Goal: Task Accomplishment & Management: Complete application form

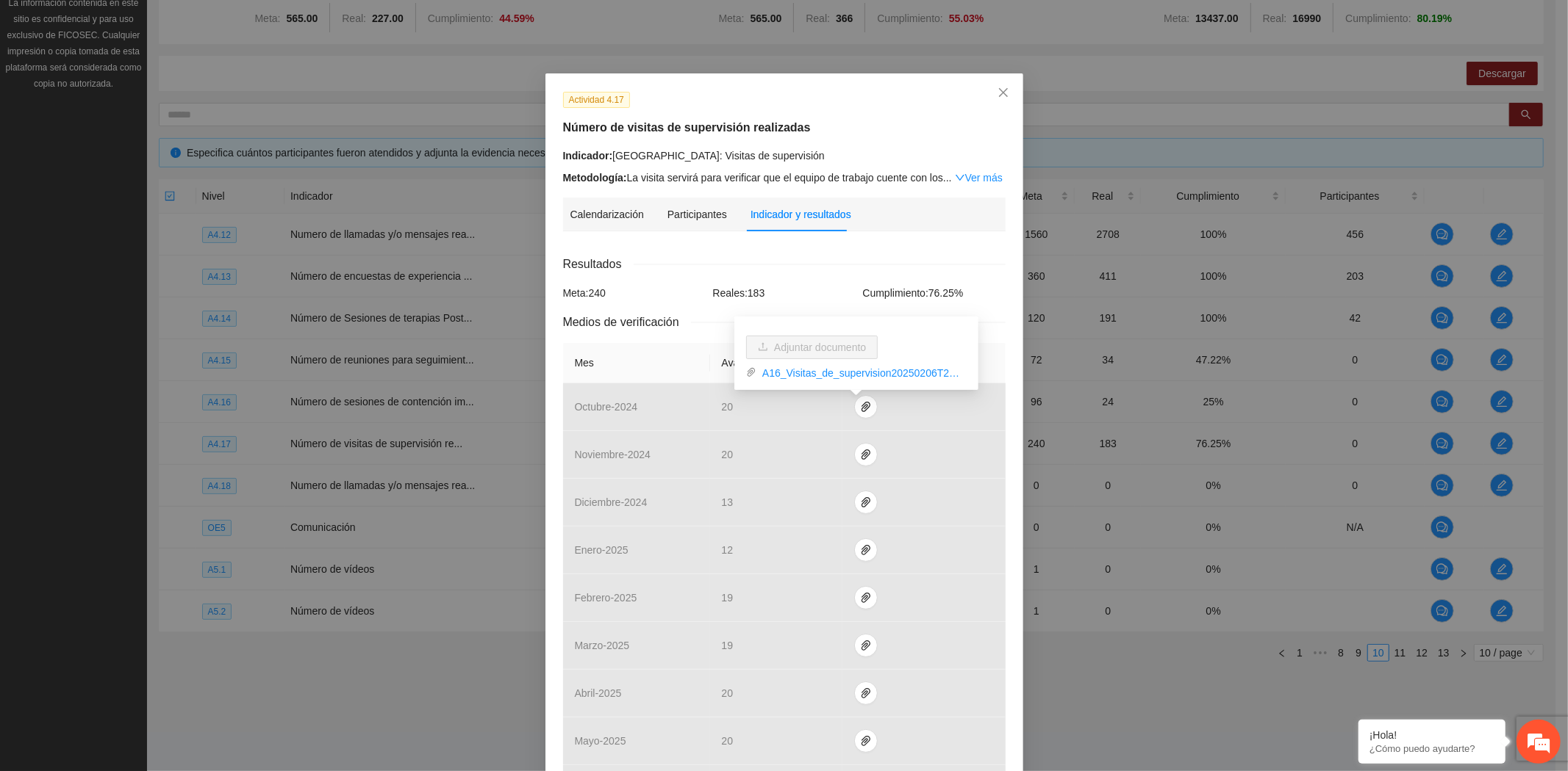
scroll to position [135, 0]
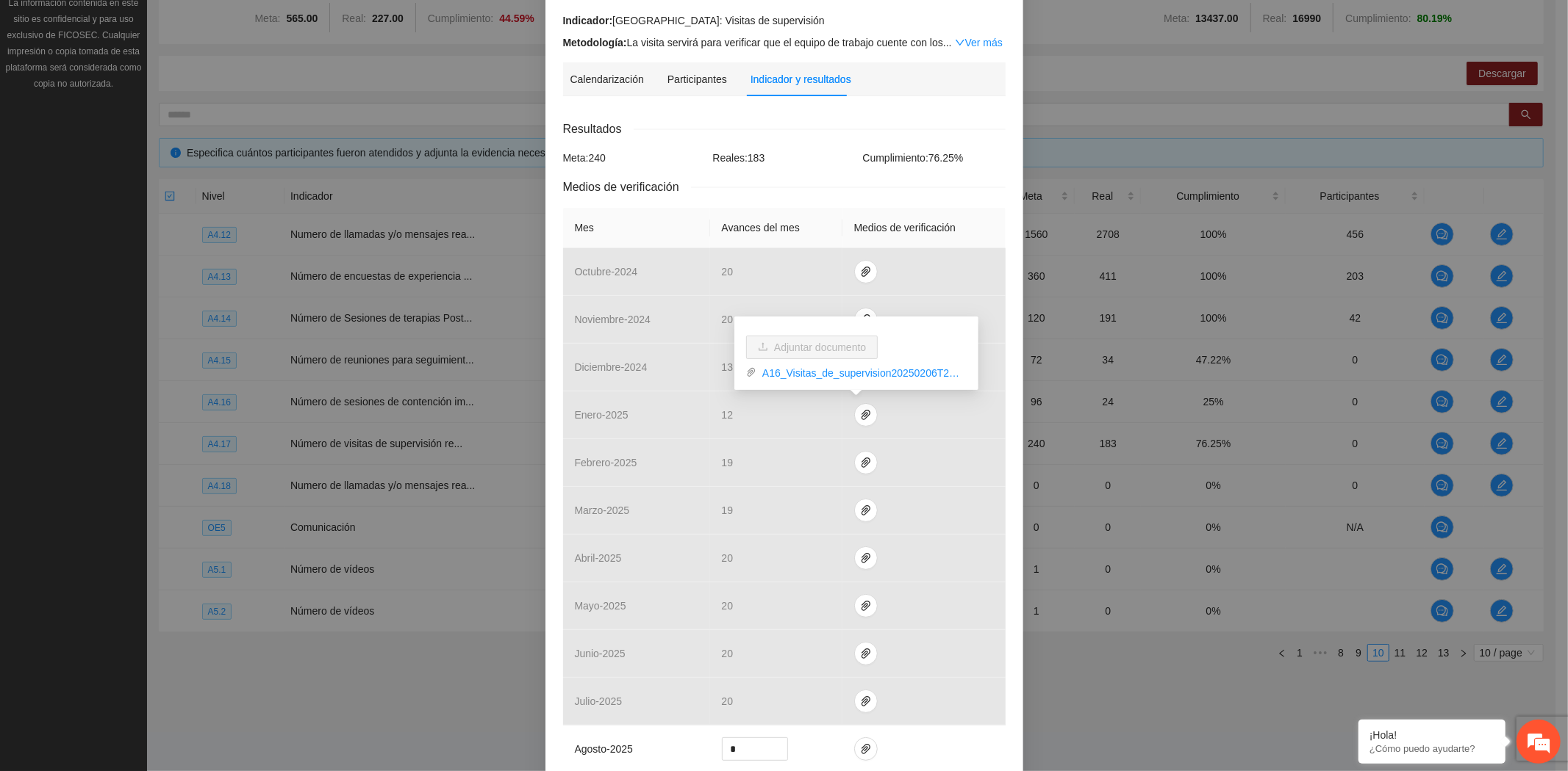
click at [327, 689] on div "Actividad 4.17 Número de visitas de supervisión realizadas Indicador: [GEOGRAPH…" at bounding box center [784, 386] width 1568 height 771
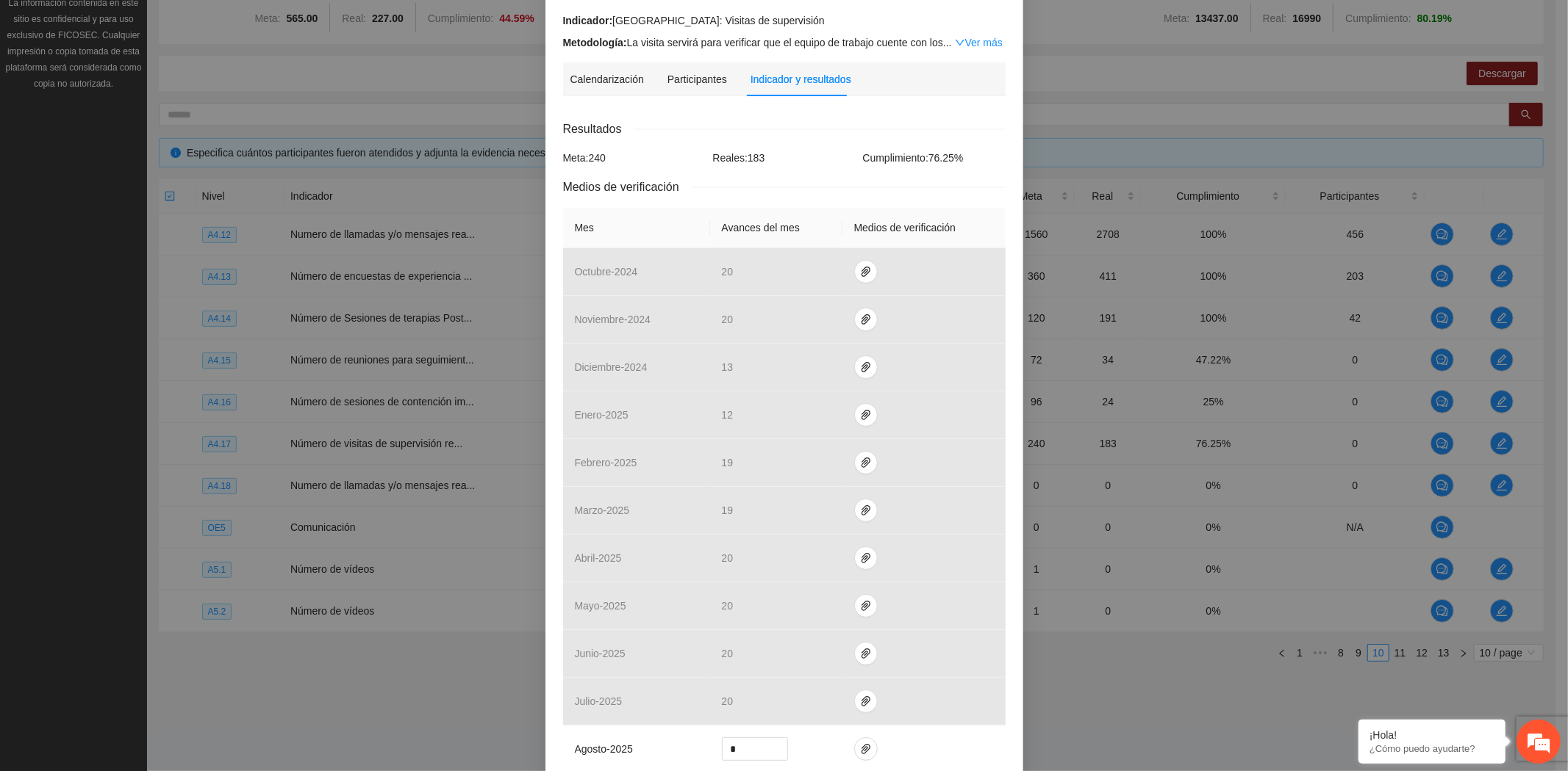
click at [324, 648] on div "Actividad 4.17 Número de visitas de supervisión realizadas Indicador: [GEOGRAPH…" at bounding box center [784, 386] width 1568 height 771
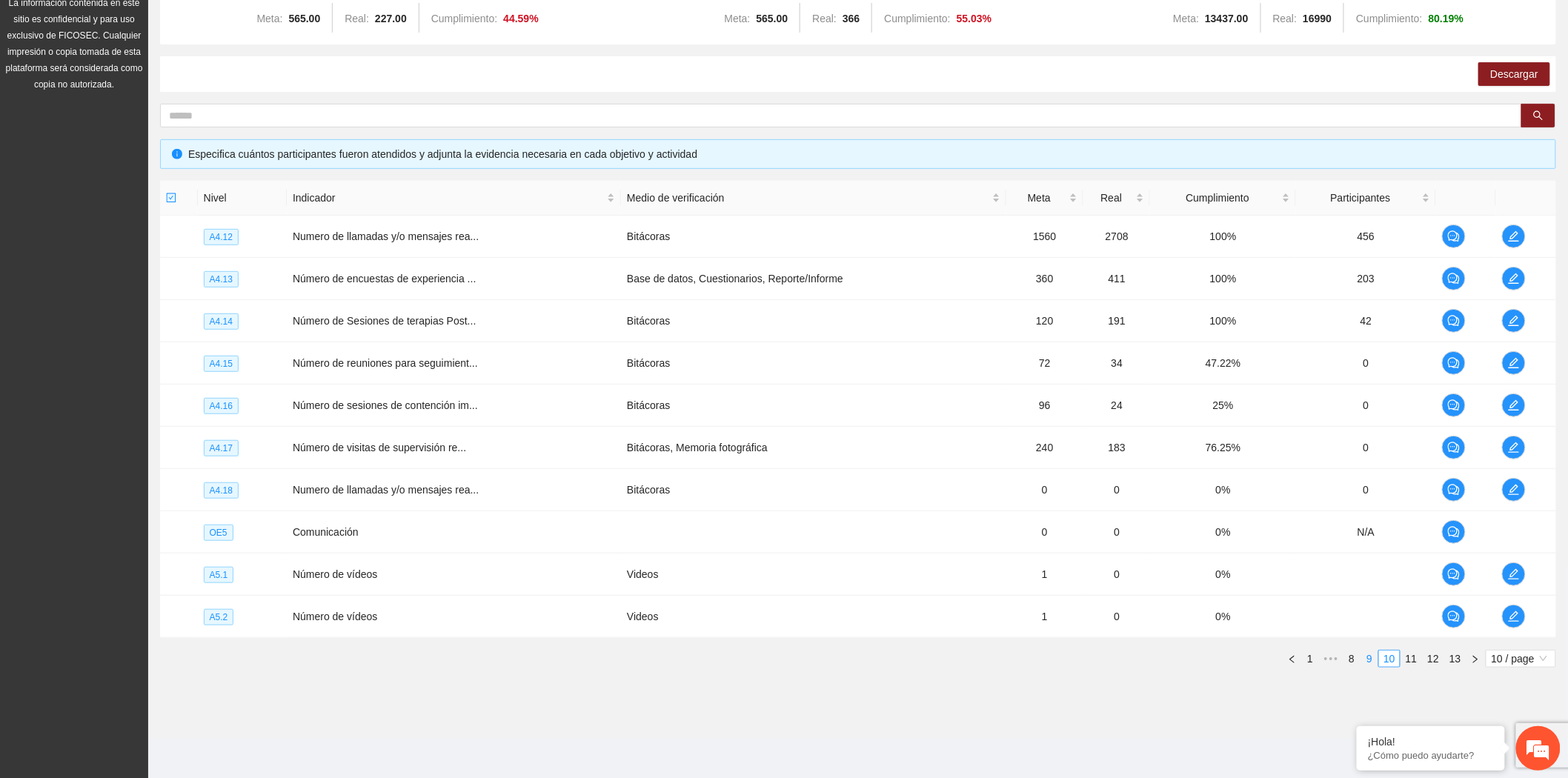
click at [1372, 654] on link "9" at bounding box center [1369, 659] width 16 height 16
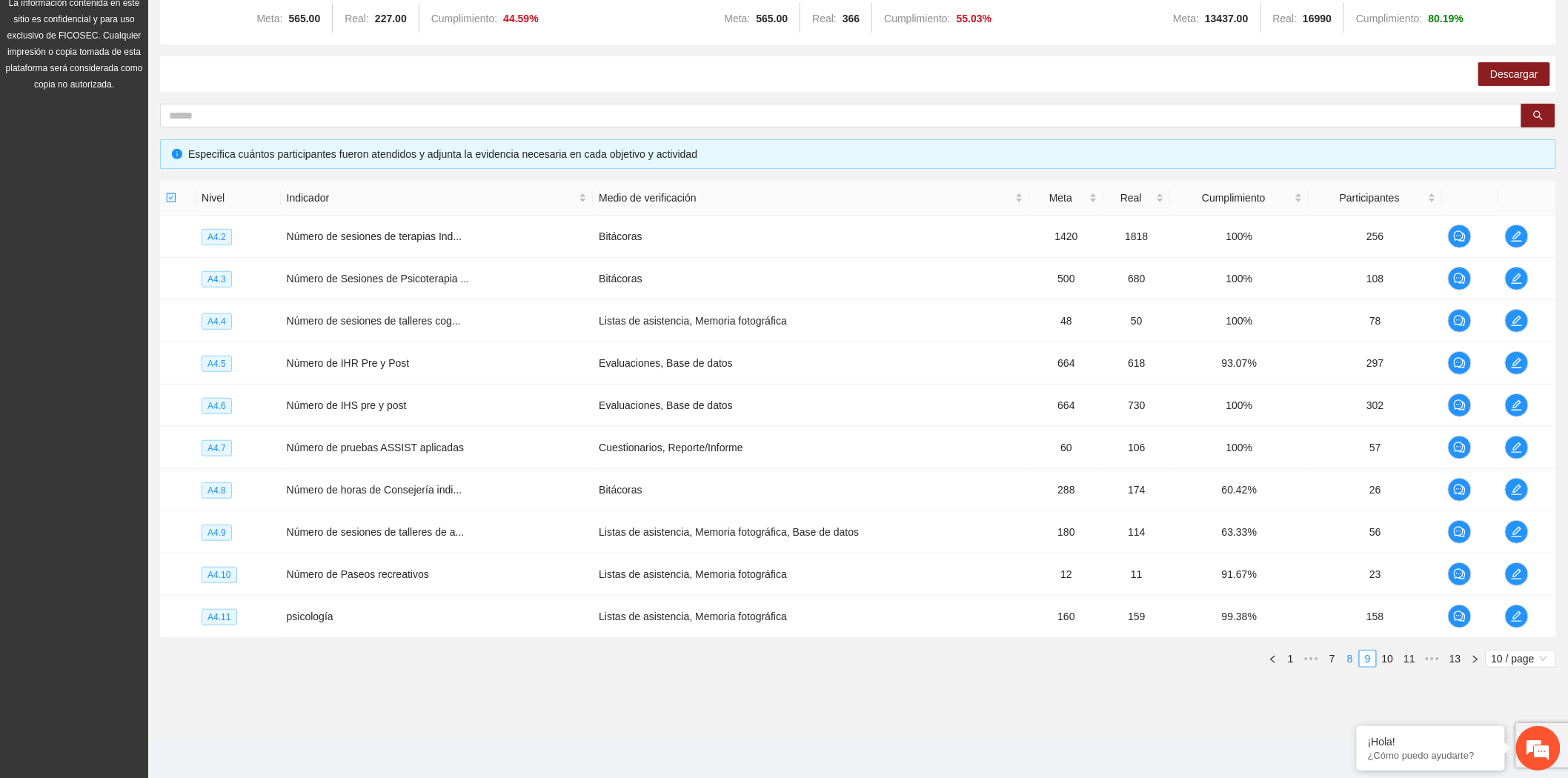
click at [1352, 663] on link "8" at bounding box center [1350, 659] width 16 height 16
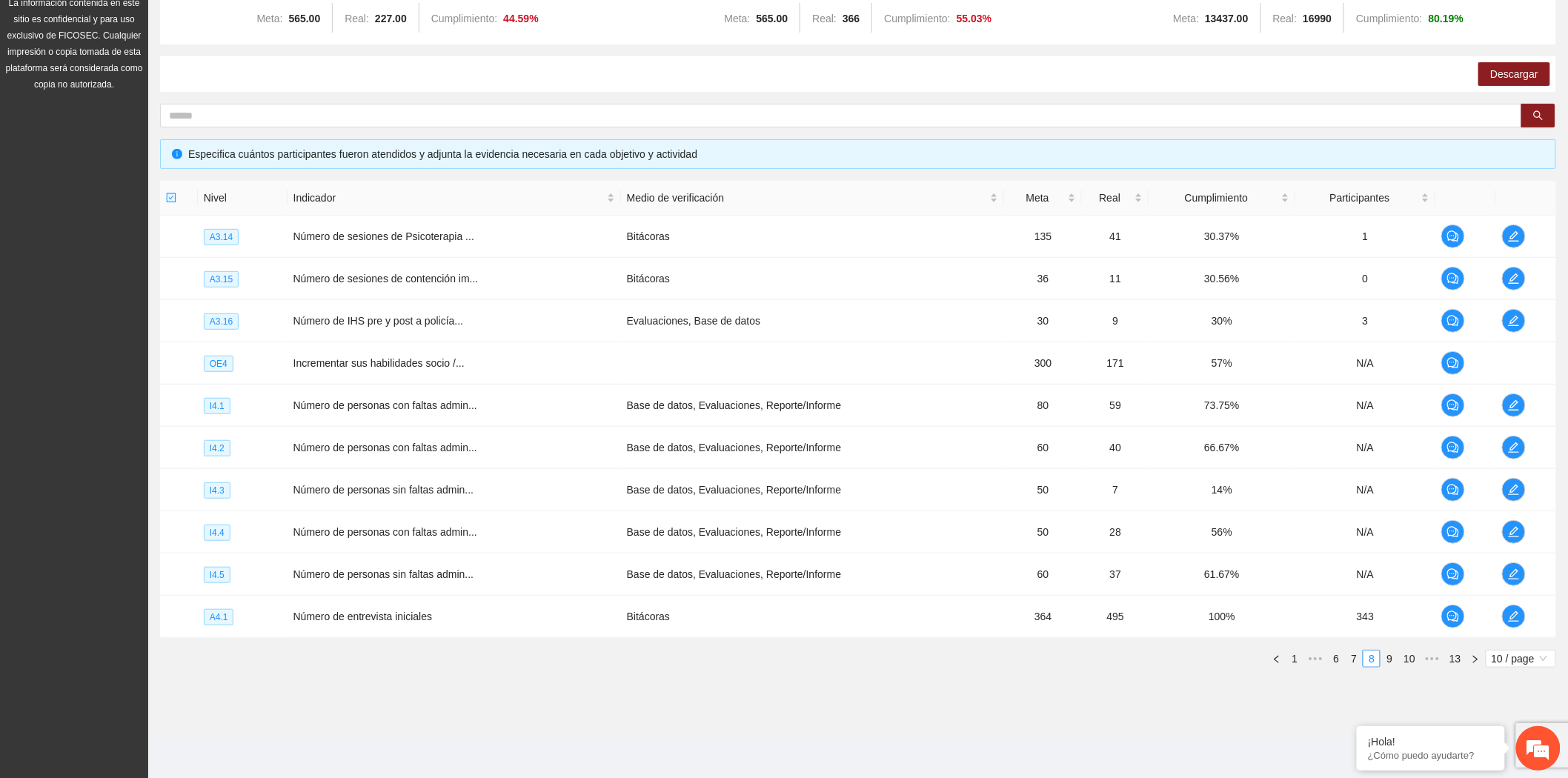
drag, startPoint x: 352, startPoint y: 702, endPoint x: 352, endPoint y: 682, distance: 20.0
click at [352, 702] on section "Monitoreo técnico Asistentes Beneficiarios Asistencias Objetivos y actividades …" at bounding box center [858, 306] width 1420 height 866
click at [1507, 397] on button "button" at bounding box center [1513, 405] width 24 height 24
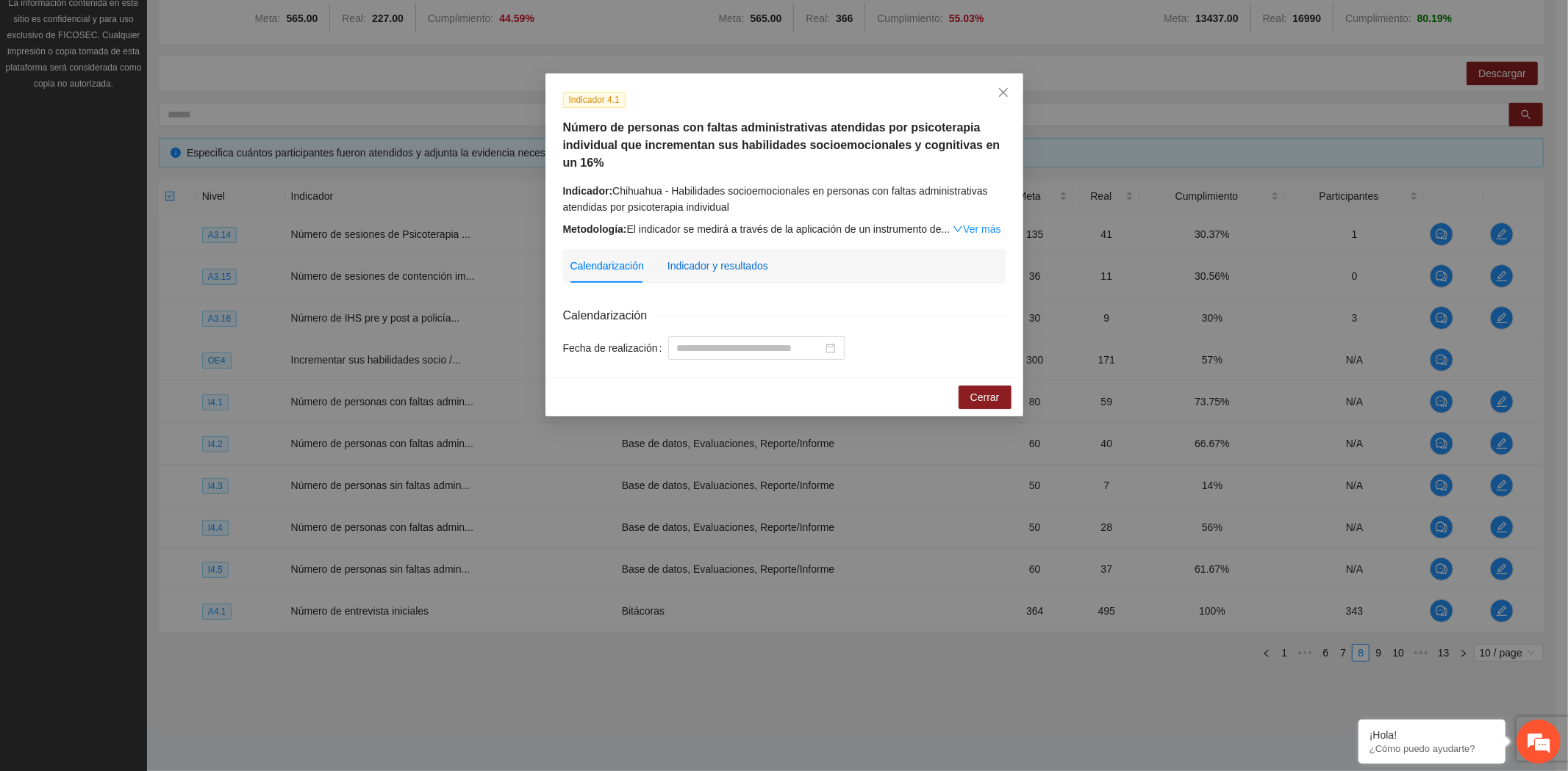
click at [731, 269] on div "Indicador y resultados" at bounding box center [717, 266] width 101 height 16
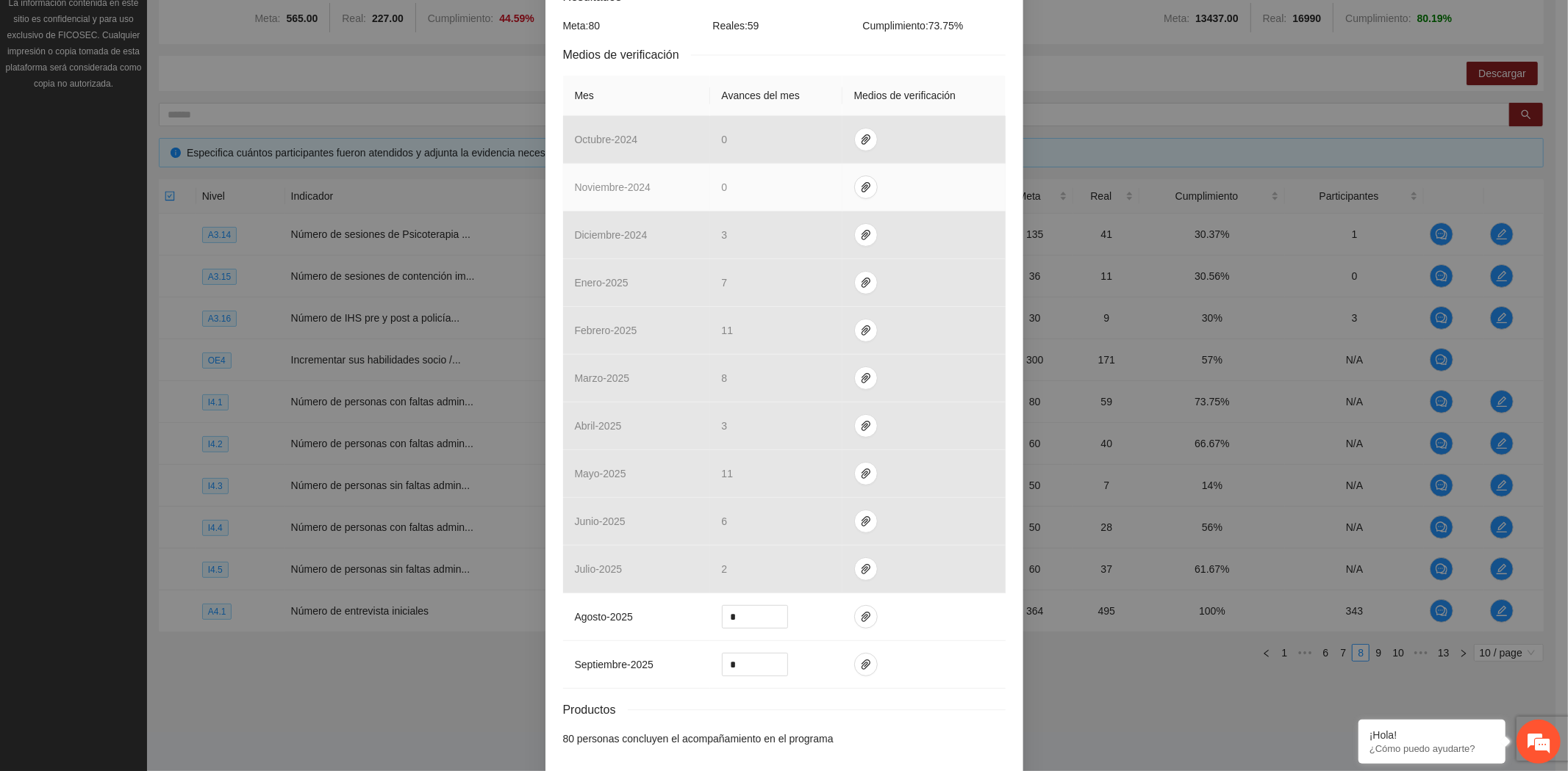
scroll to position [380, 0]
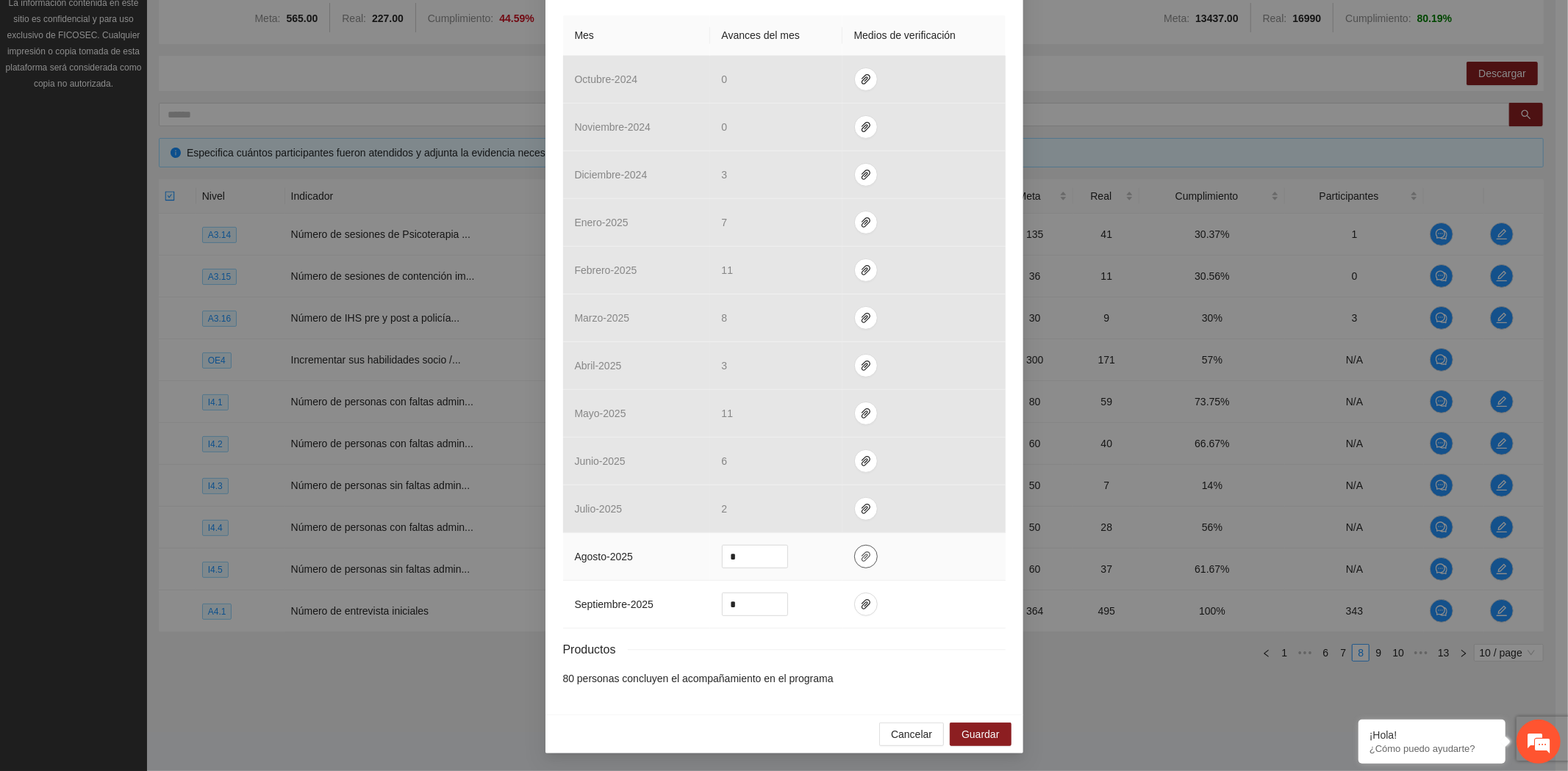
click at [861, 556] on icon "paper-clip" at bounding box center [865, 556] width 9 height 10
click at [833, 502] on span "Adjuntar documento" at bounding box center [820, 511] width 92 height 16
drag, startPoint x: 740, startPoint y: 555, endPoint x: 671, endPoint y: 548, distance: 69.4
click at [671, 548] on tr "agosto - 2025 *" at bounding box center [784, 556] width 442 height 48
type input "*"
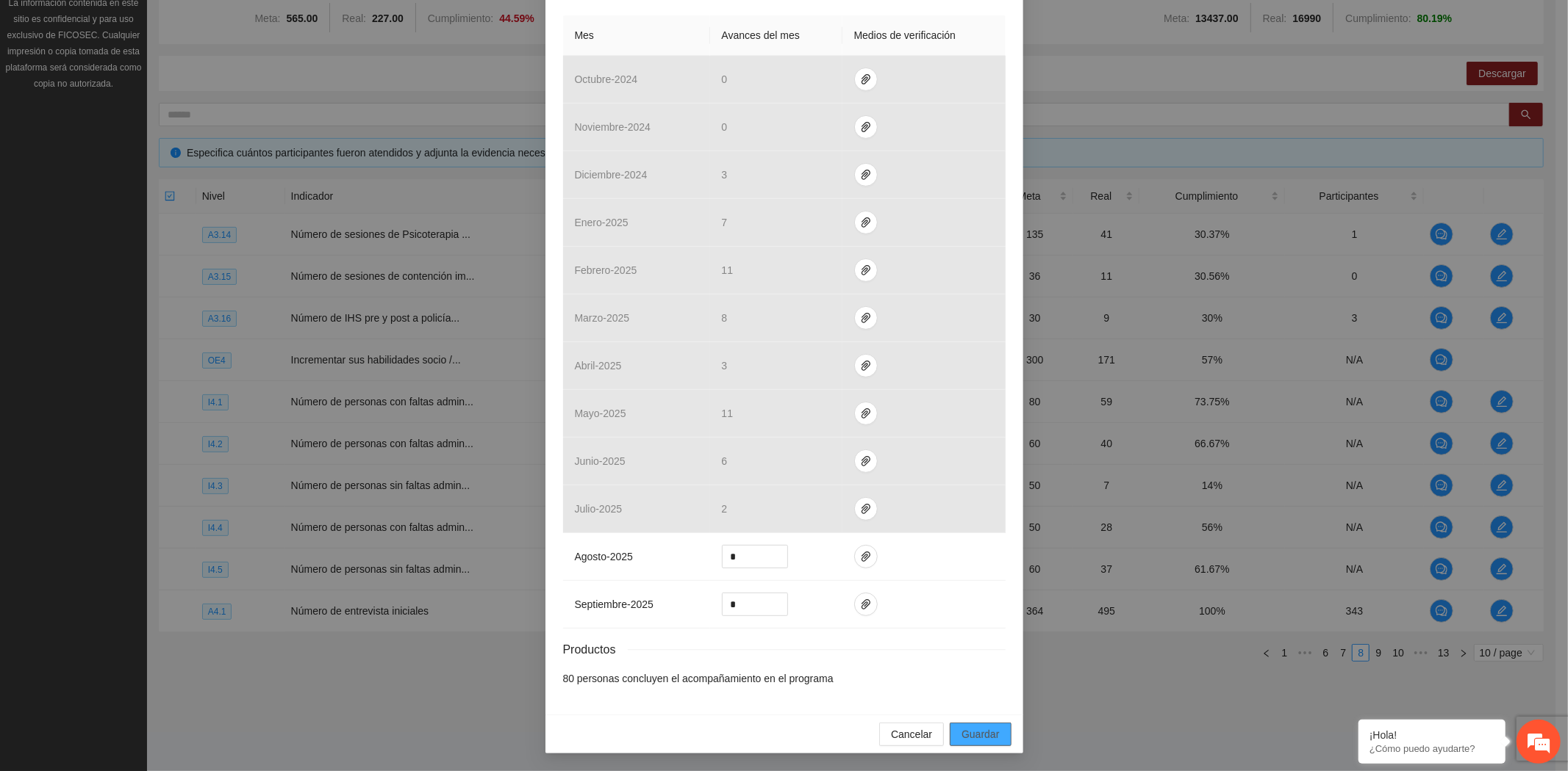
click at [989, 731] on span "Guardar" at bounding box center [980, 735] width 37 height 16
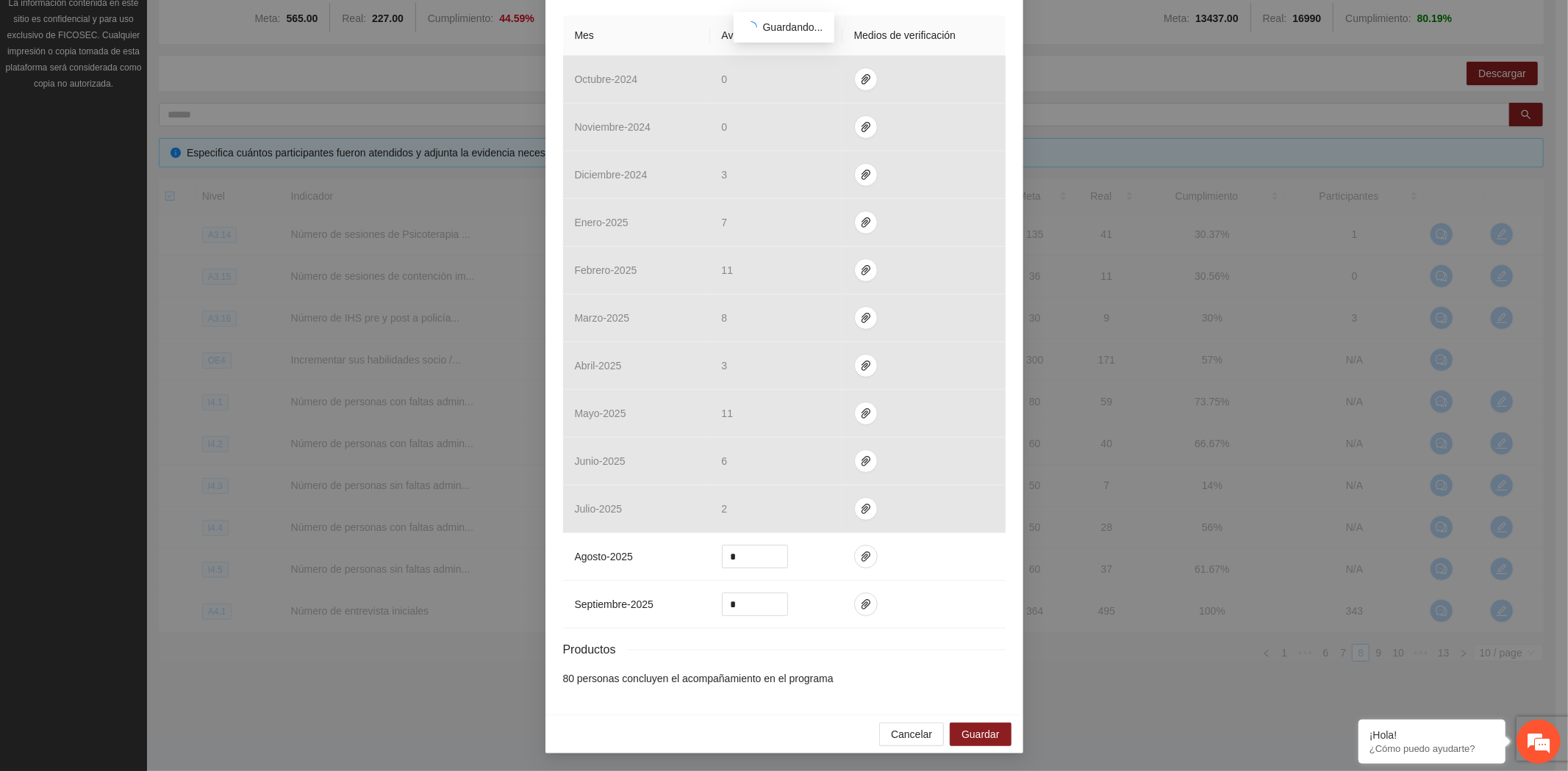
scroll to position [306, 0]
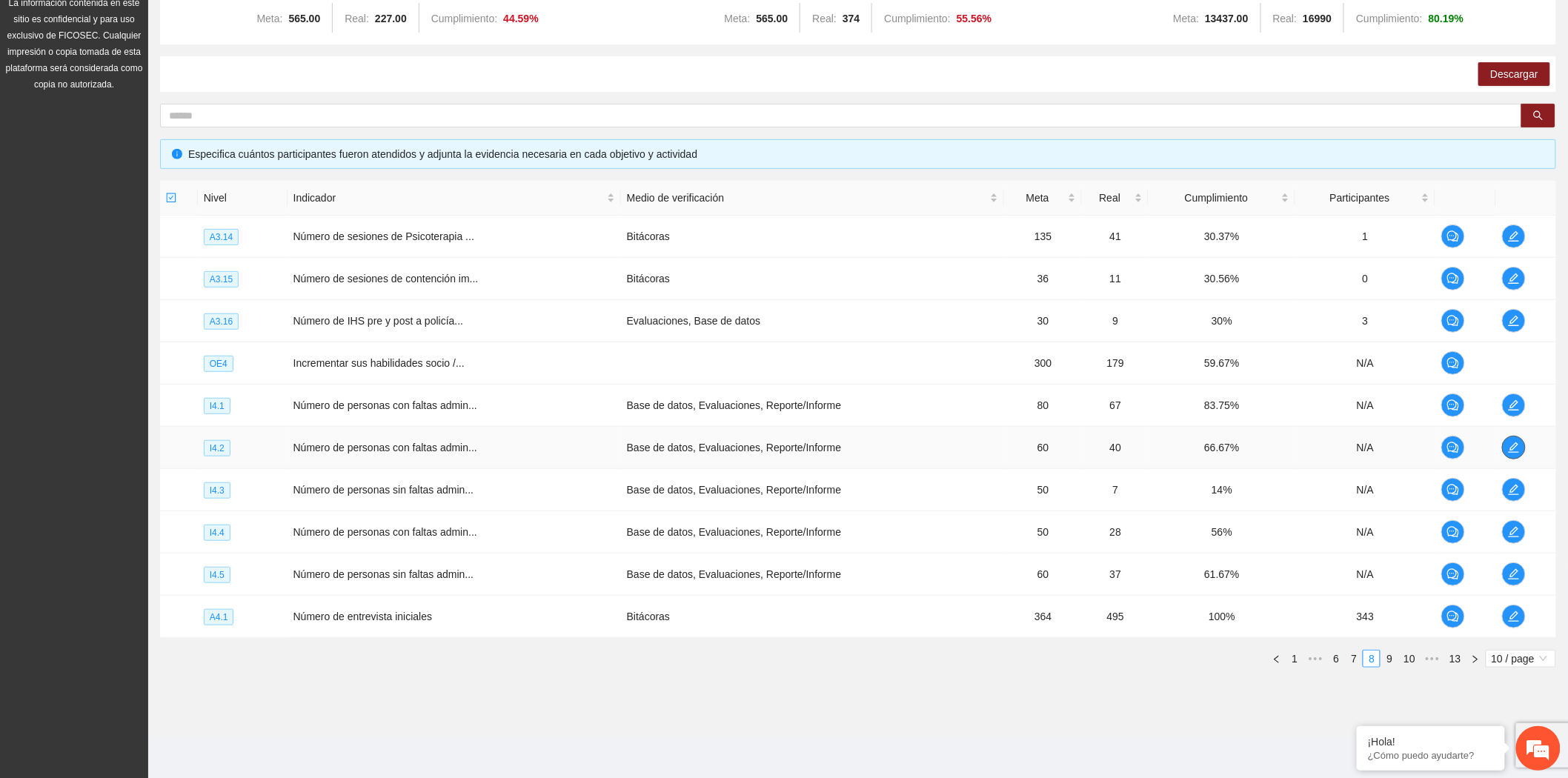
click at [1509, 452] on icon "edit" at bounding box center [1513, 448] width 11 height 11
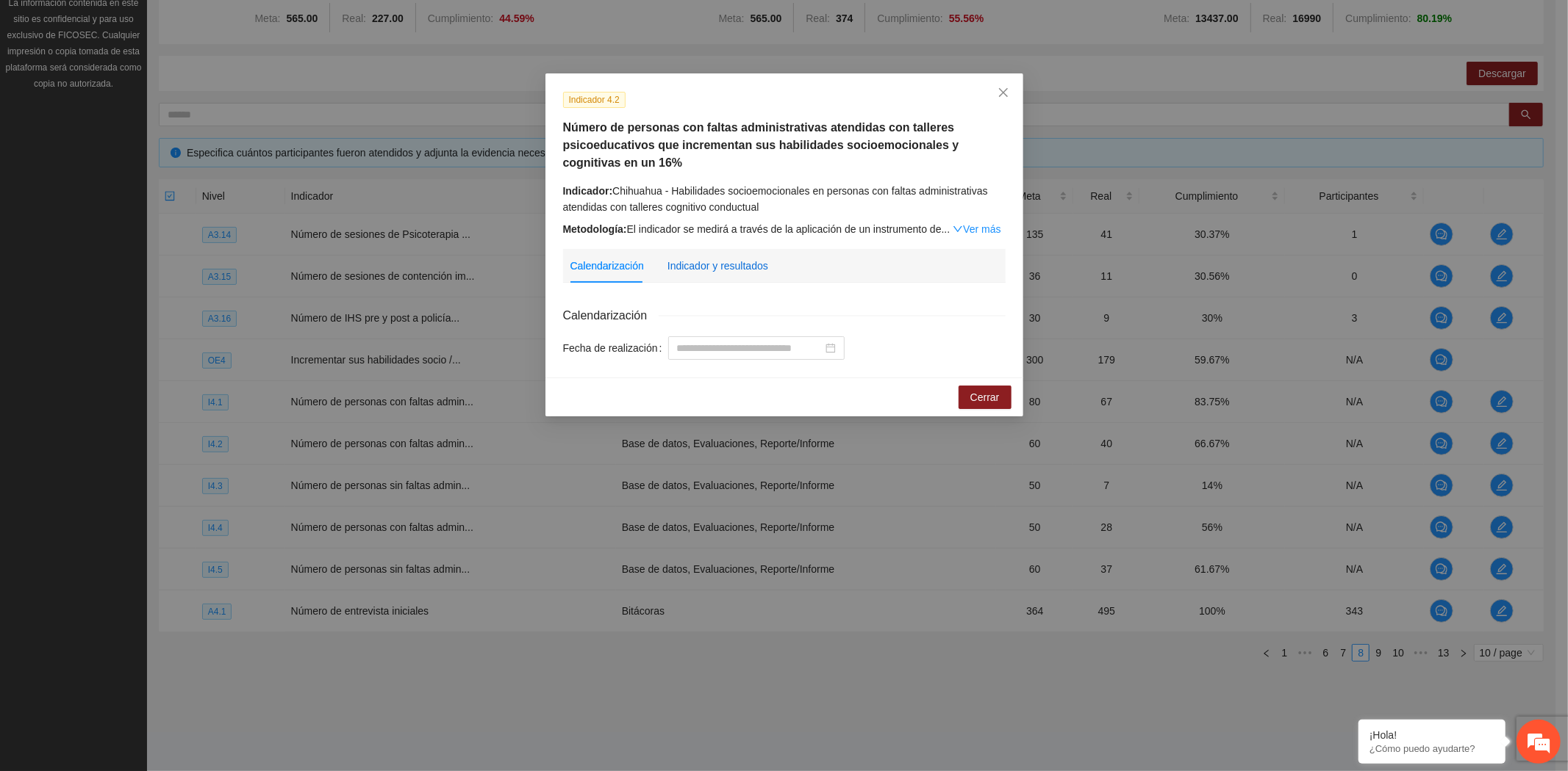
click at [741, 273] on div "Indicador y resultados" at bounding box center [717, 266] width 101 height 16
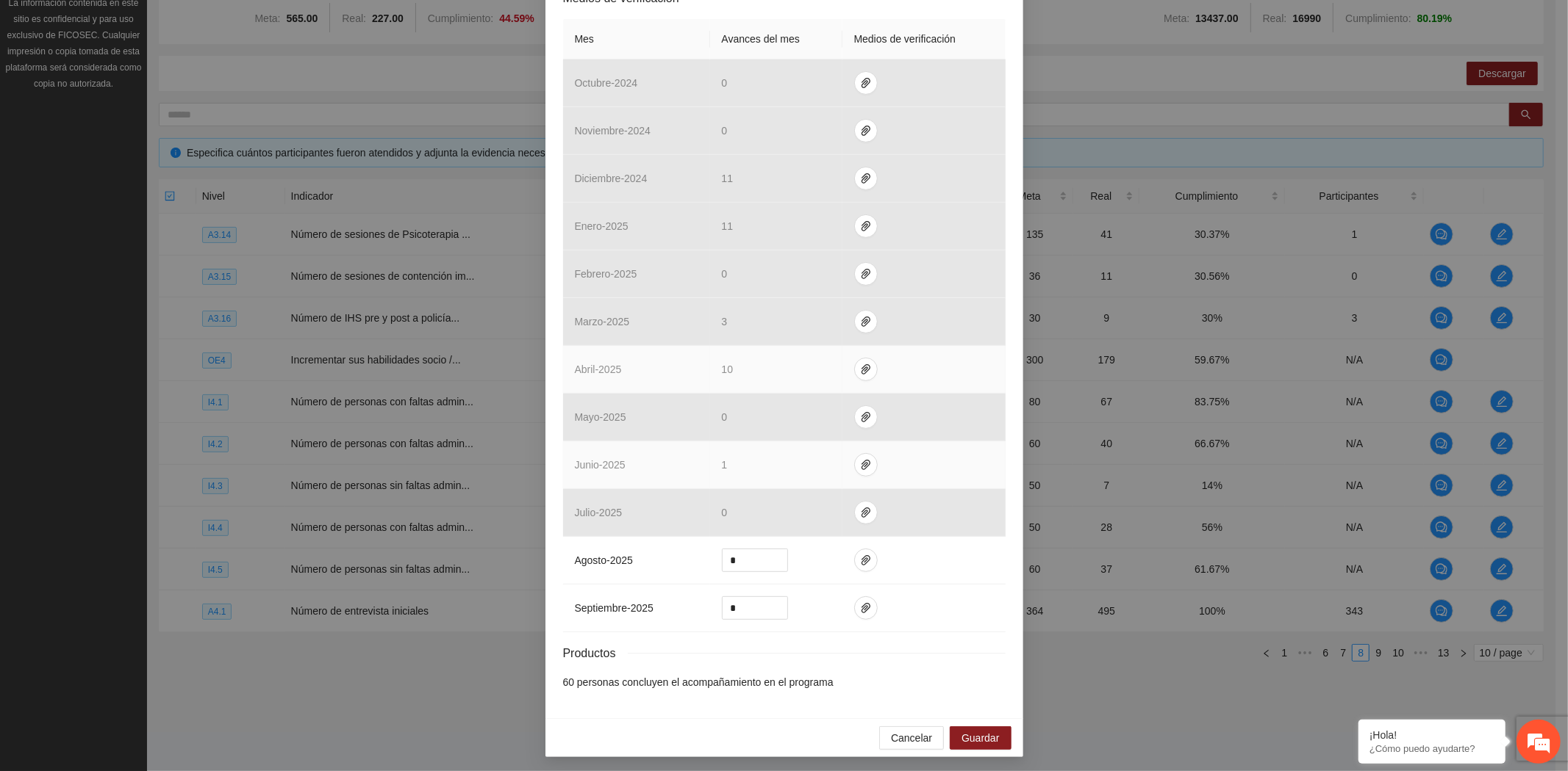
scroll to position [380, 0]
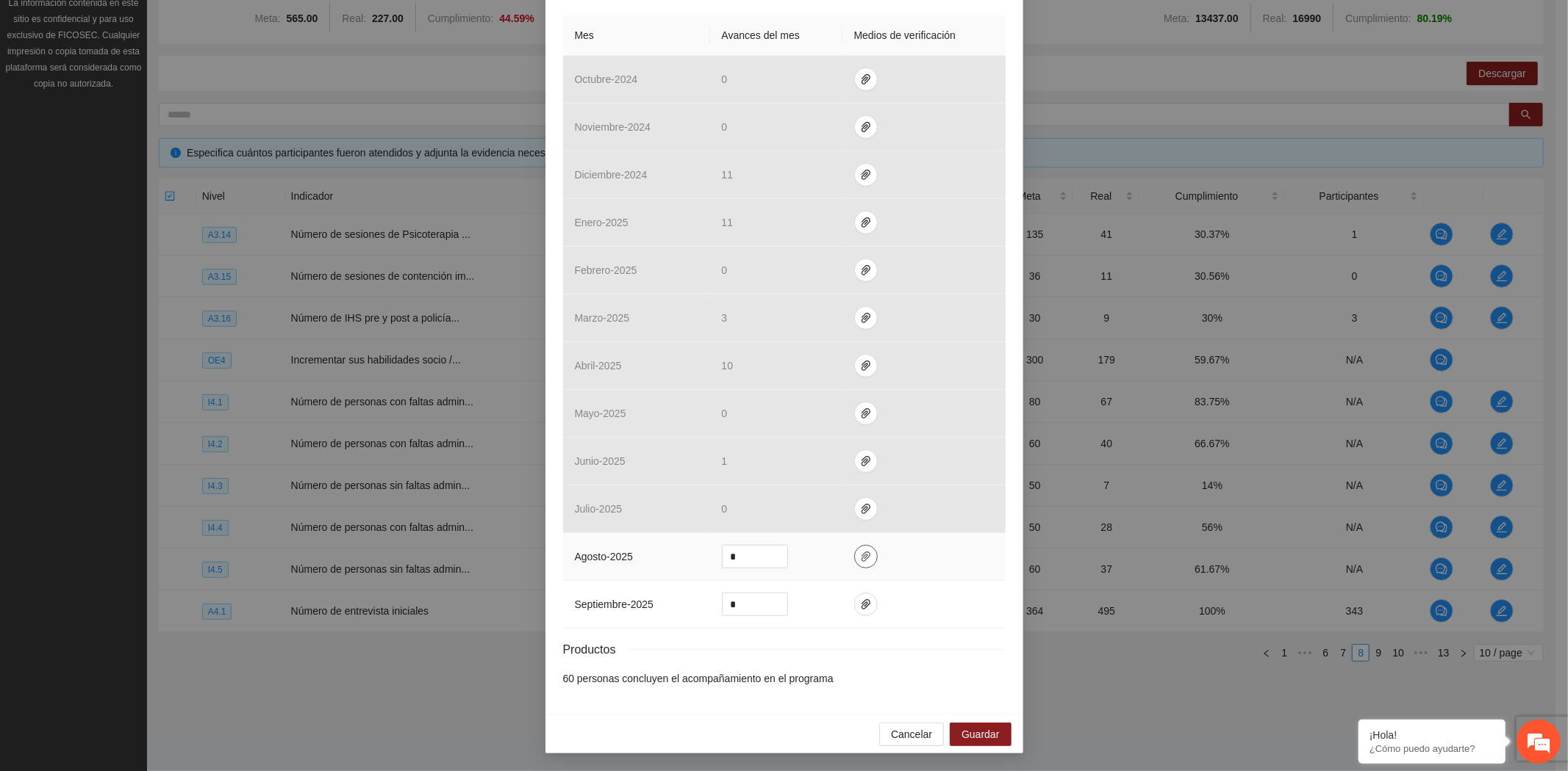
click at [860, 552] on icon "paper-clip" at bounding box center [866, 556] width 12 height 12
click at [840, 507] on span "Adjuntar documento" at bounding box center [820, 511] width 92 height 16
drag, startPoint x: 747, startPoint y: 556, endPoint x: 678, endPoint y: 552, distance: 69.1
click at [678, 552] on tr "agosto - 2025 *" at bounding box center [784, 556] width 442 height 48
type input "*"
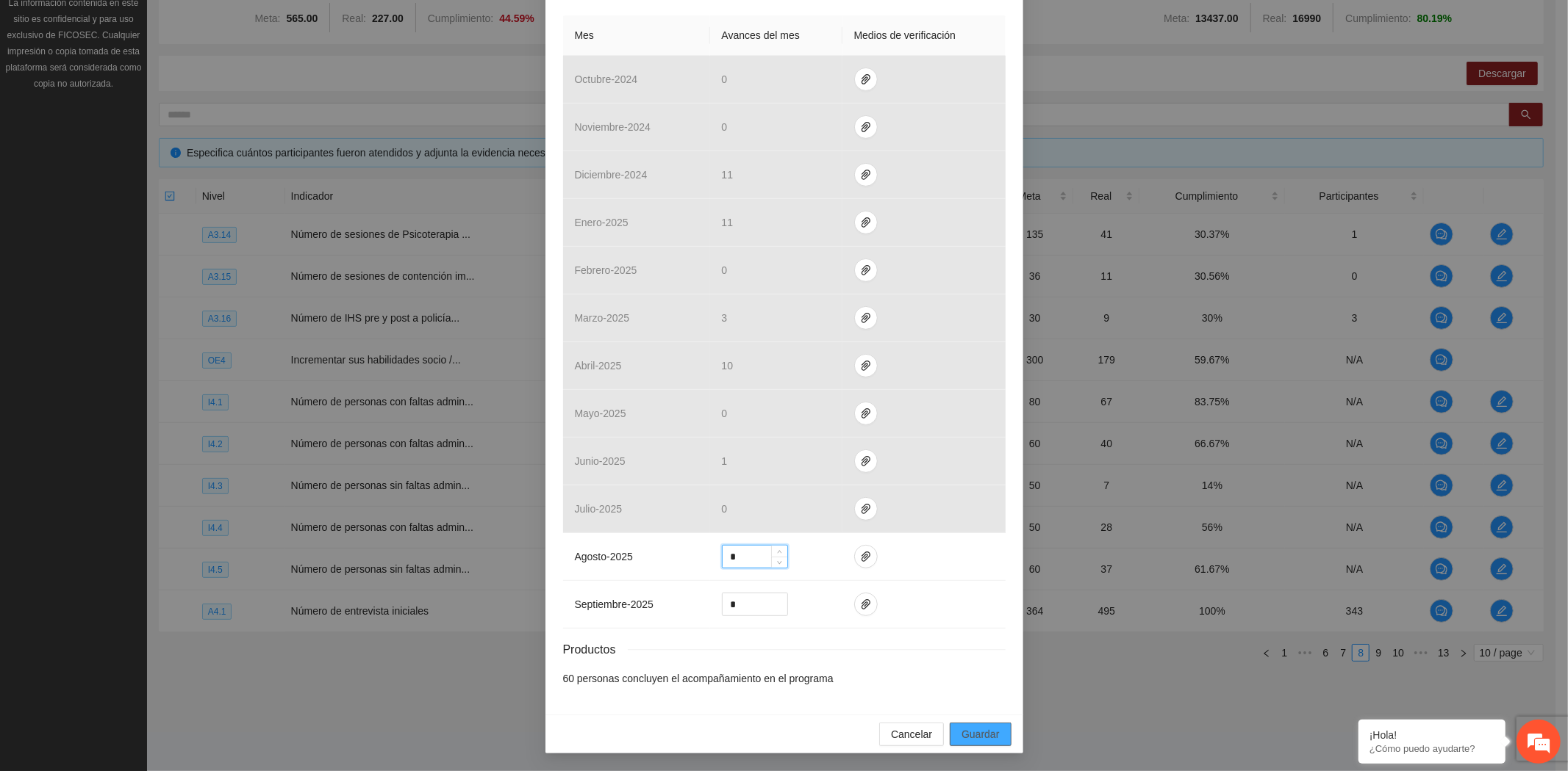
click at [981, 736] on span "Guardar" at bounding box center [980, 735] width 37 height 16
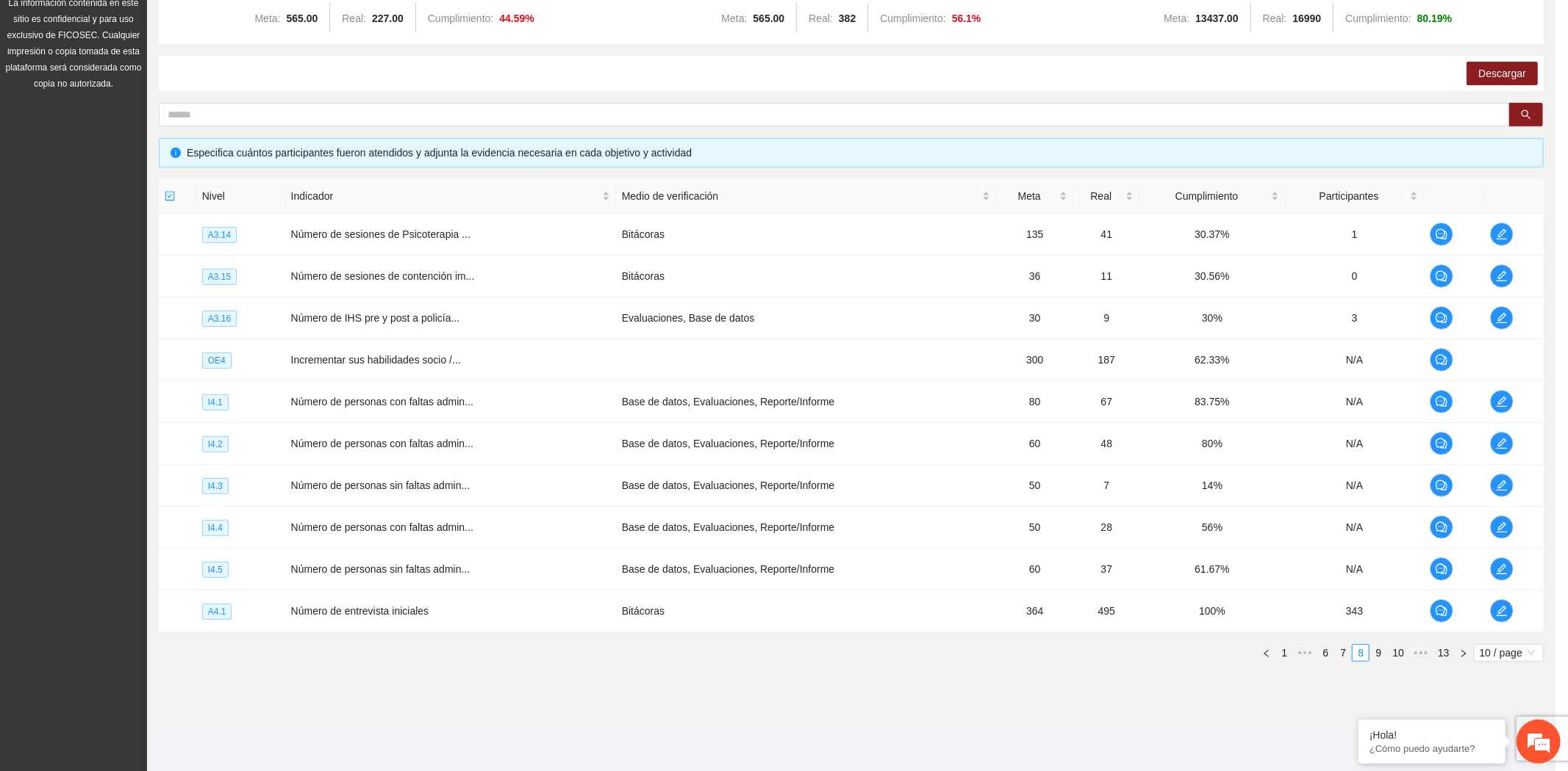
scroll to position [306, 0]
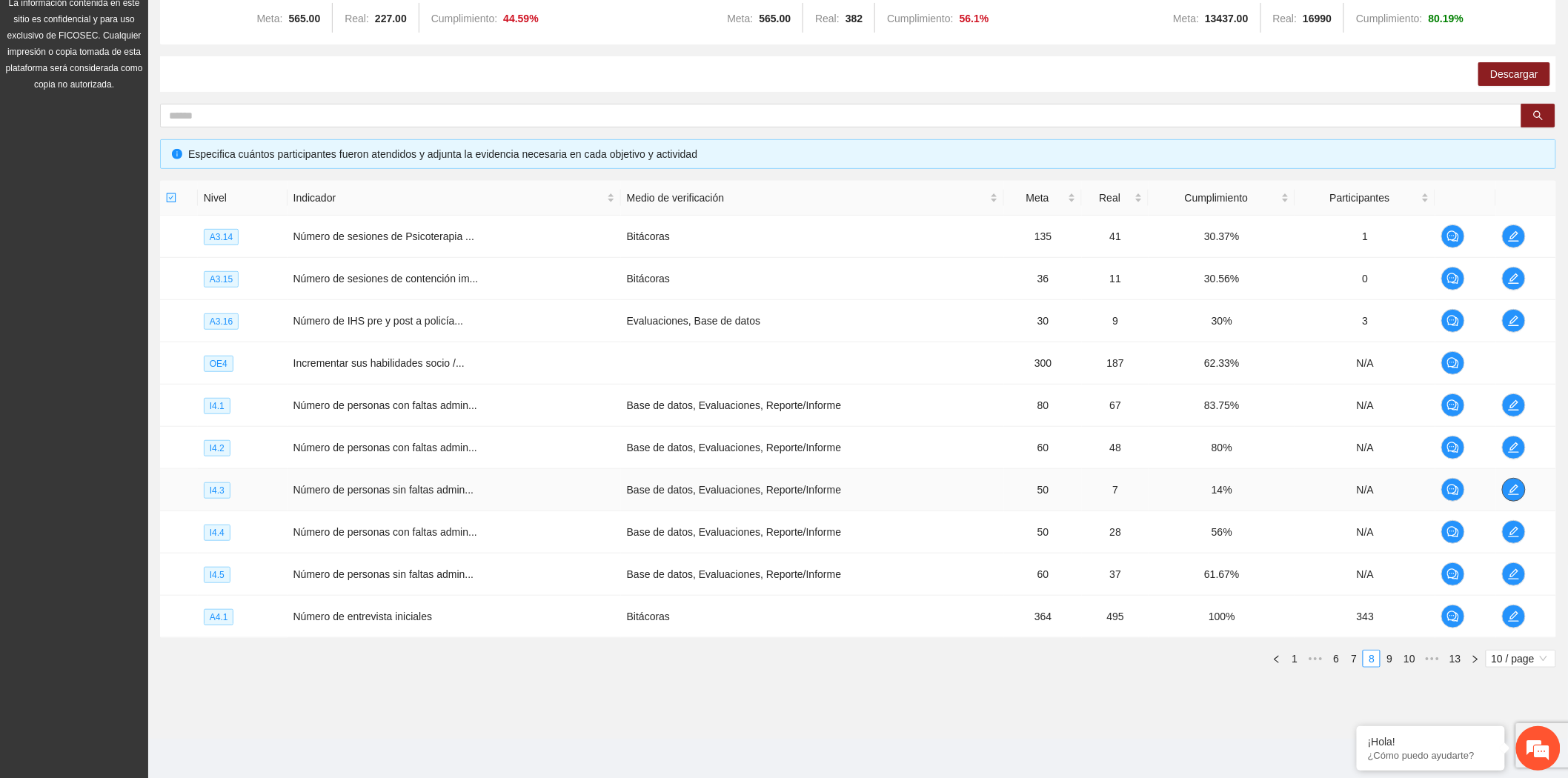
click at [1503, 485] on span "edit" at bounding box center [1513, 490] width 22 height 12
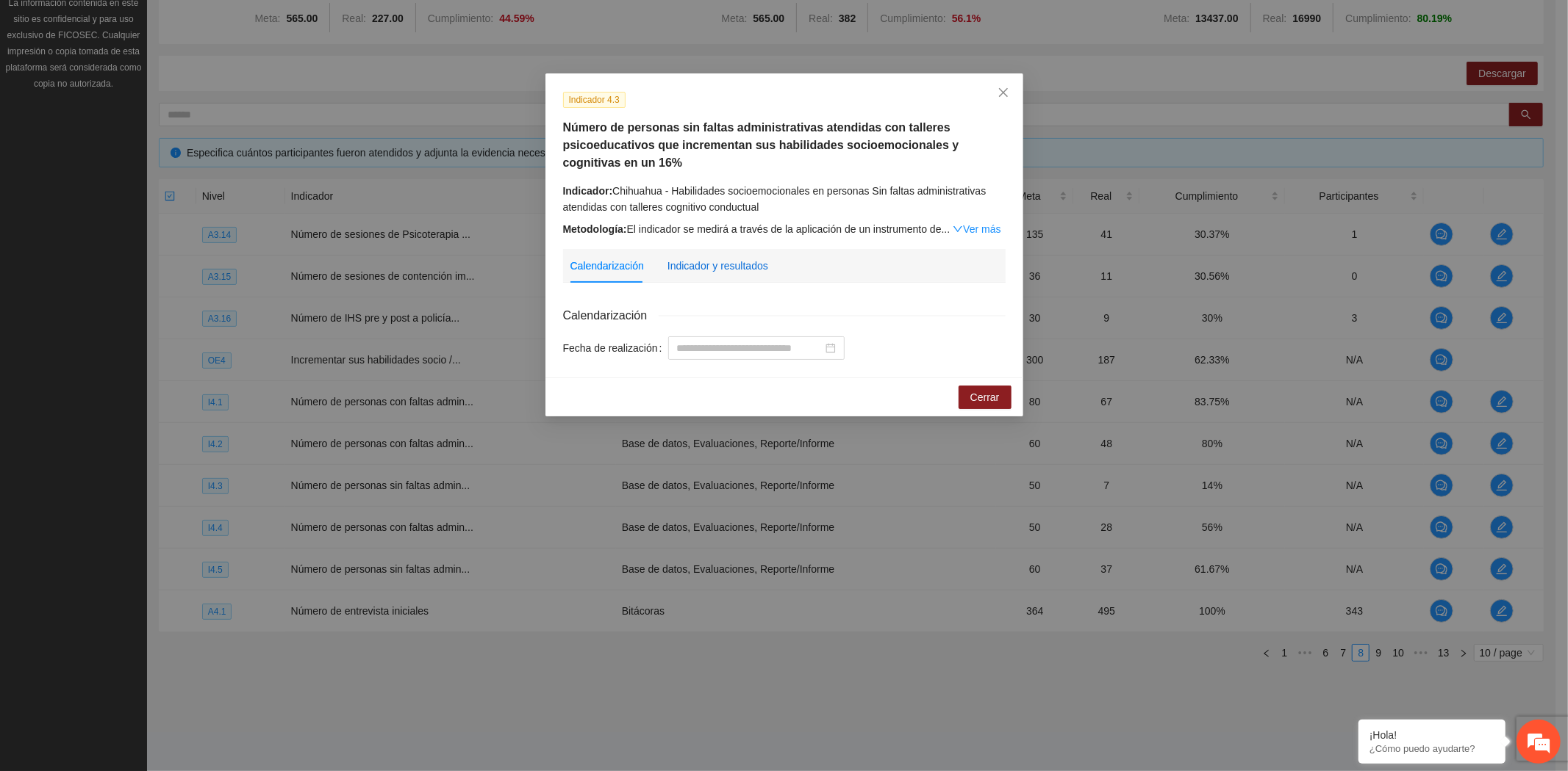
click at [672, 267] on div "Indicador y resultados" at bounding box center [717, 266] width 101 height 16
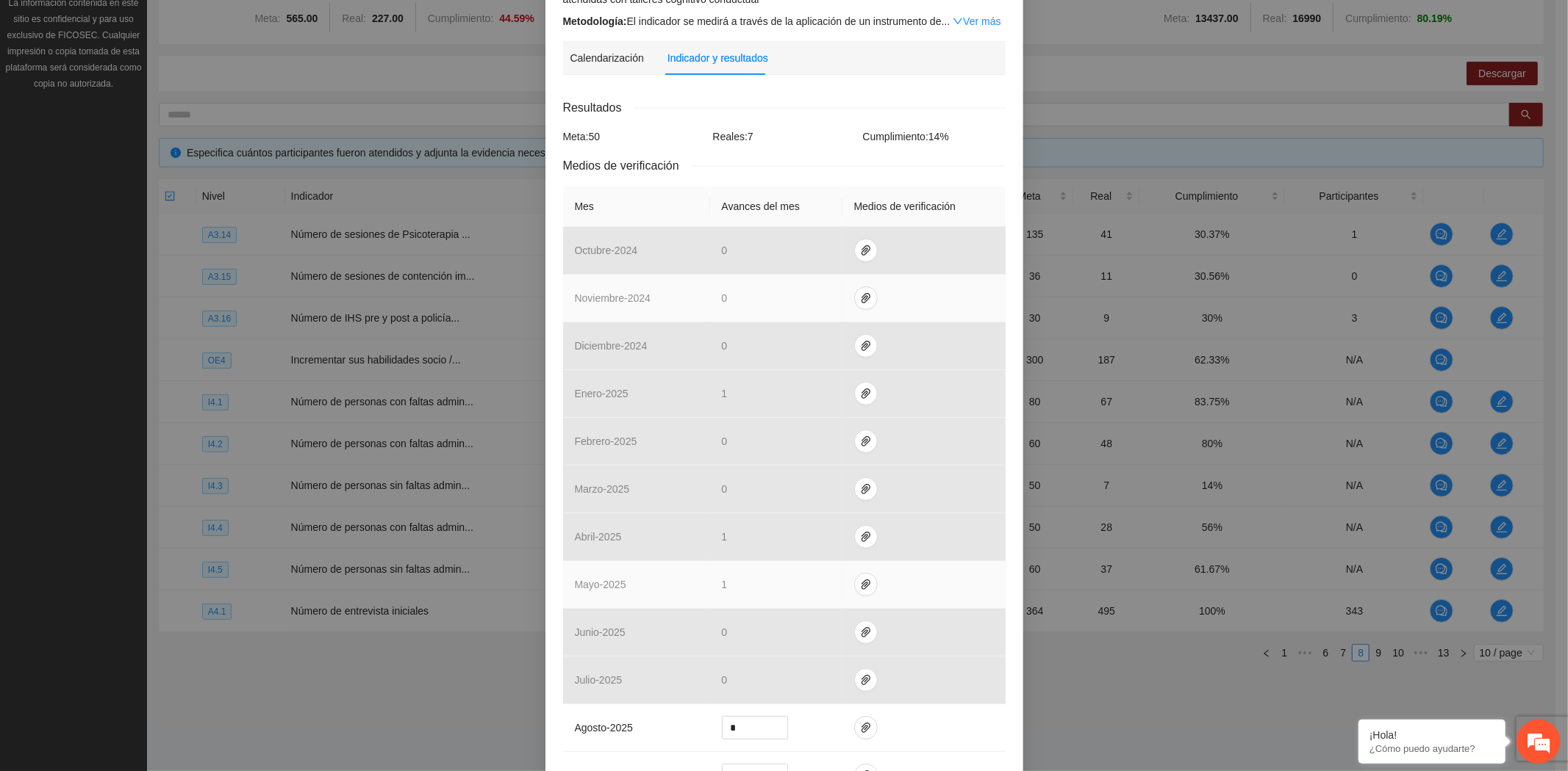
scroll to position [380, 0]
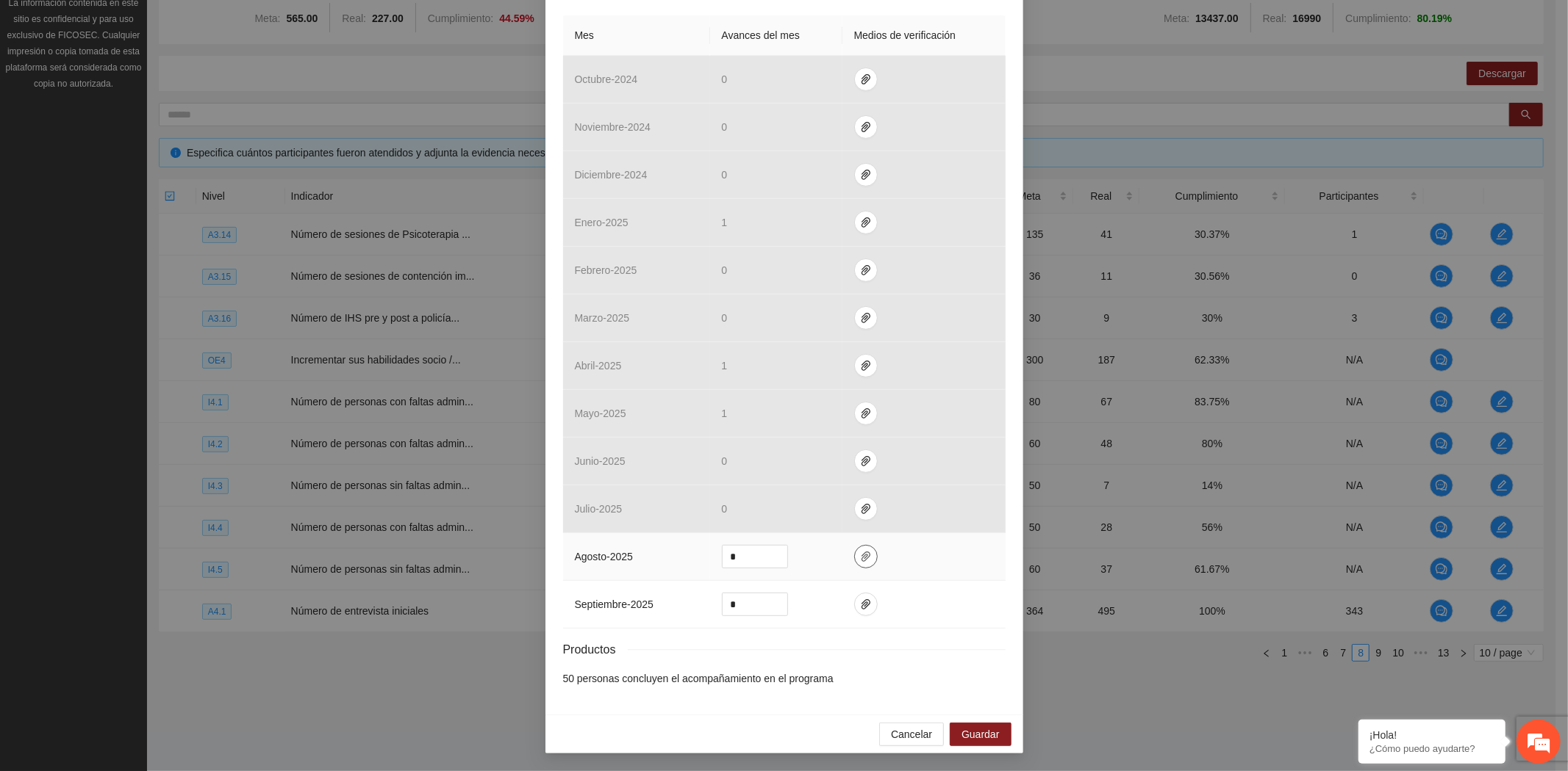
click at [860, 552] on icon "paper-clip" at bounding box center [866, 556] width 12 height 12
click at [807, 513] on span "Adjuntar documento" at bounding box center [820, 511] width 92 height 16
drag, startPoint x: 738, startPoint y: 555, endPoint x: 566, endPoint y: 561, distance: 172.1
click at [566, 561] on tr "agosto - 2025 *" at bounding box center [784, 556] width 442 height 48
type input "*"
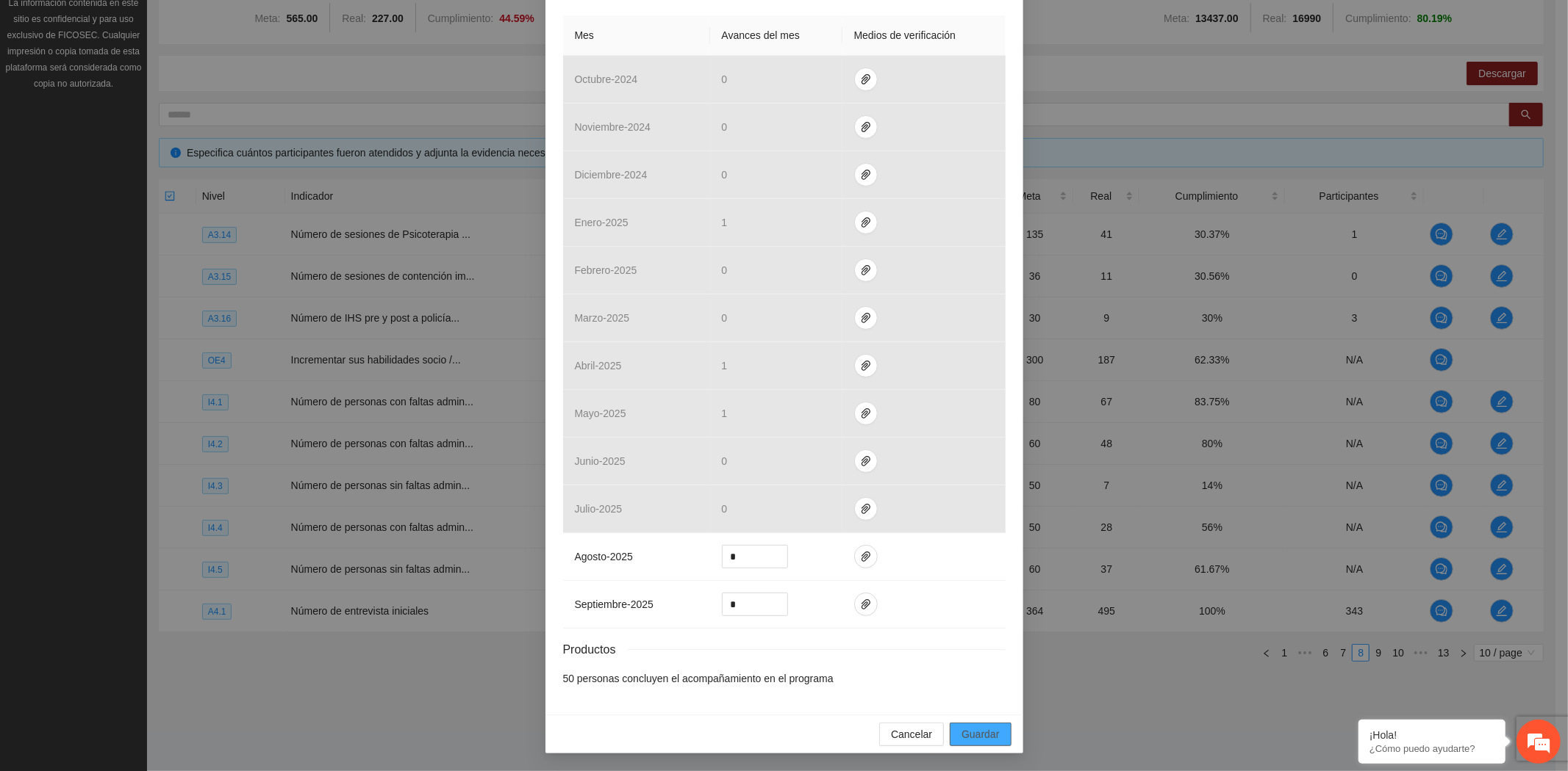
click at [979, 736] on span "Guardar" at bounding box center [980, 735] width 37 height 16
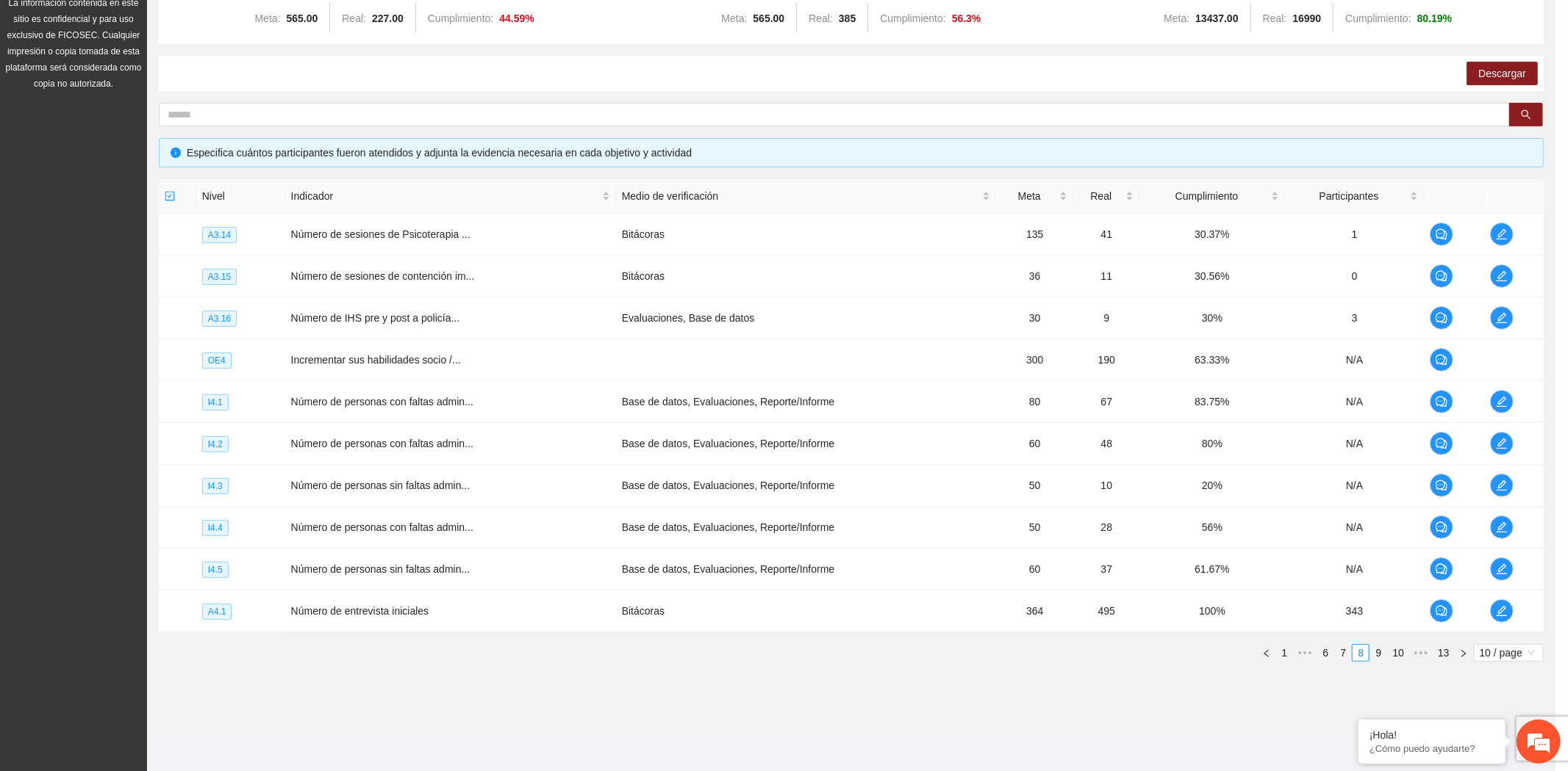
scroll to position [306, 0]
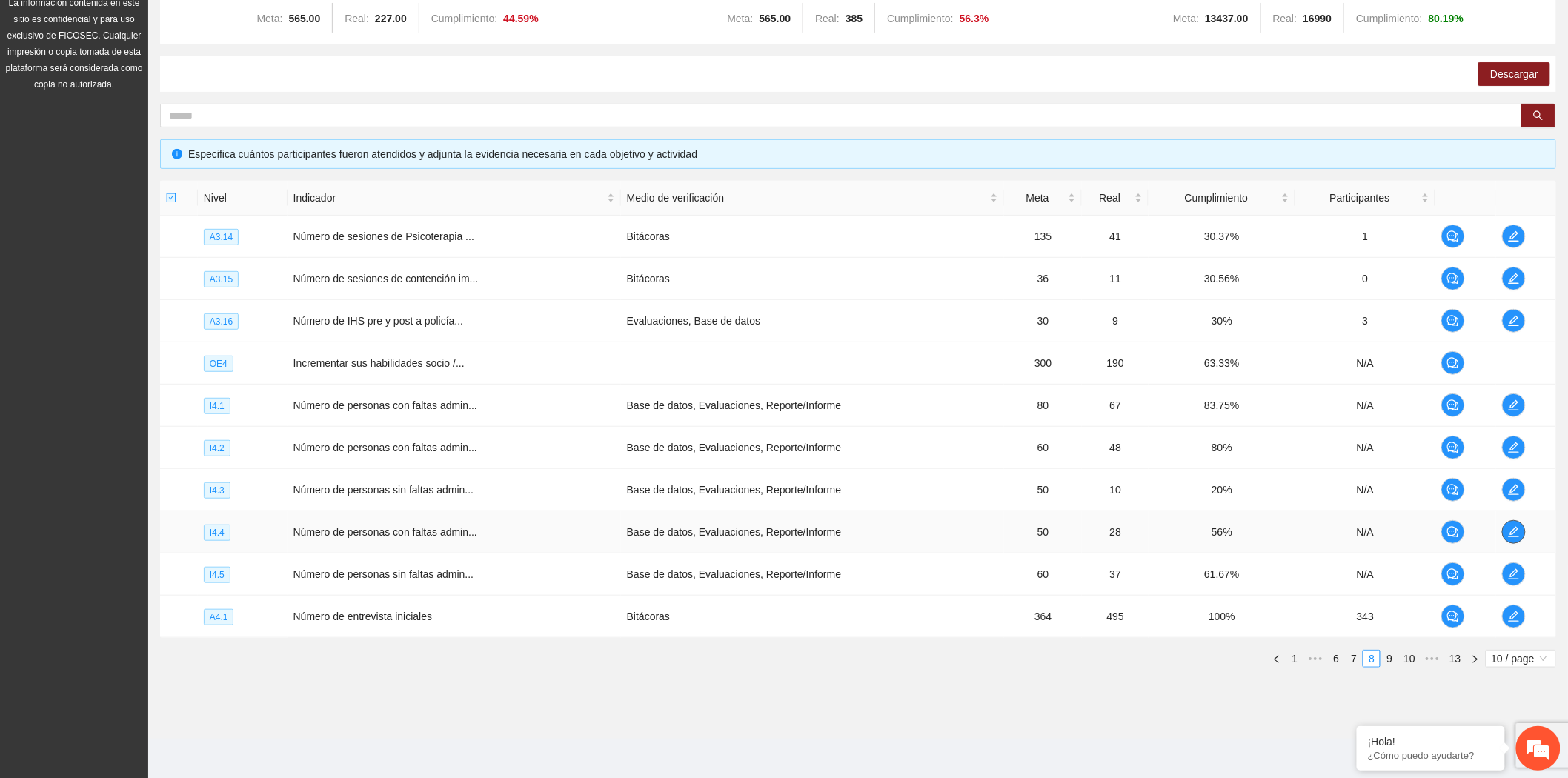
click at [1512, 527] on icon "edit" at bounding box center [1513, 532] width 12 height 12
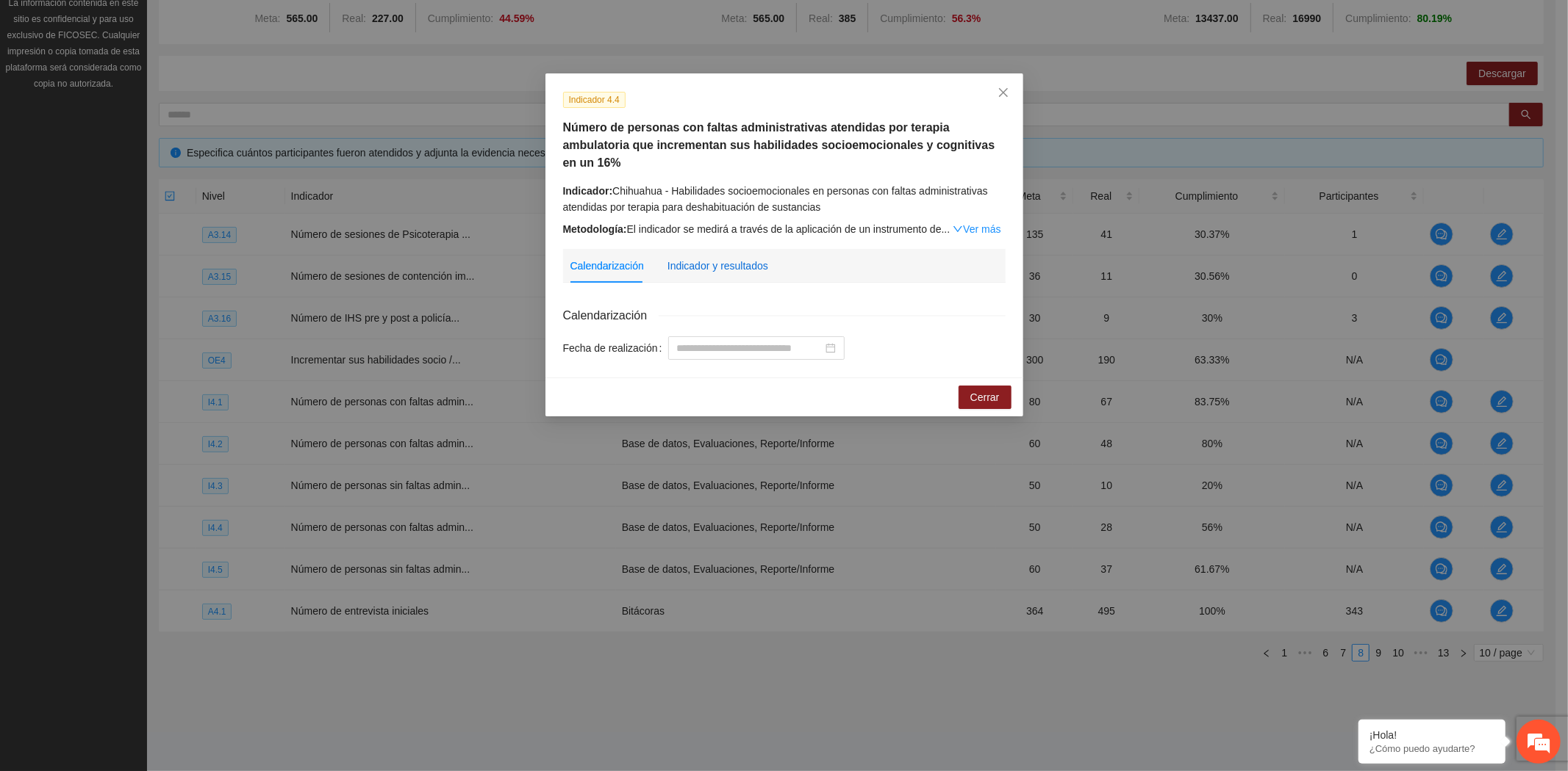
click at [700, 258] on div "Indicador y resultados" at bounding box center [717, 266] width 101 height 16
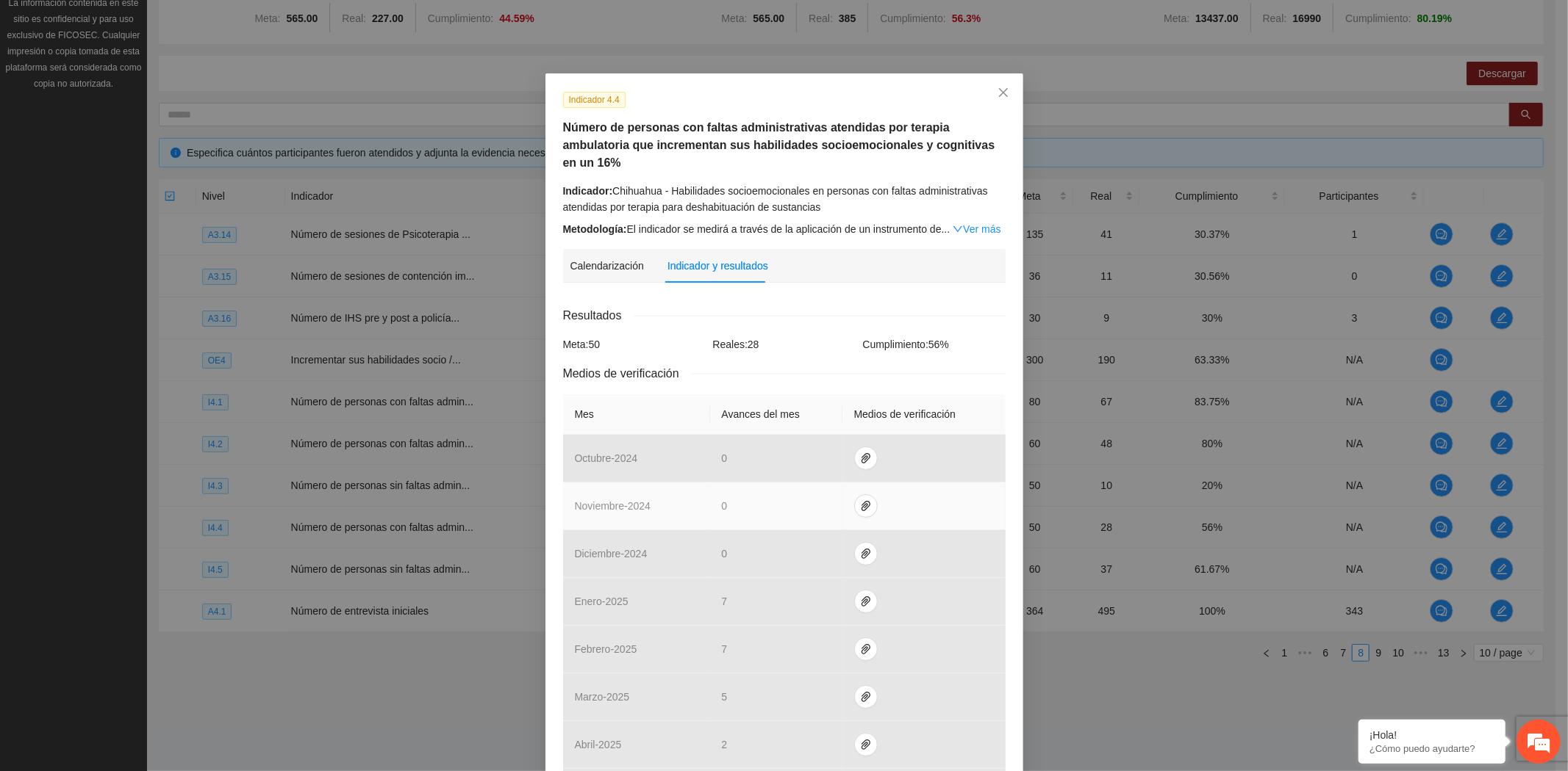
scroll to position [363, 0]
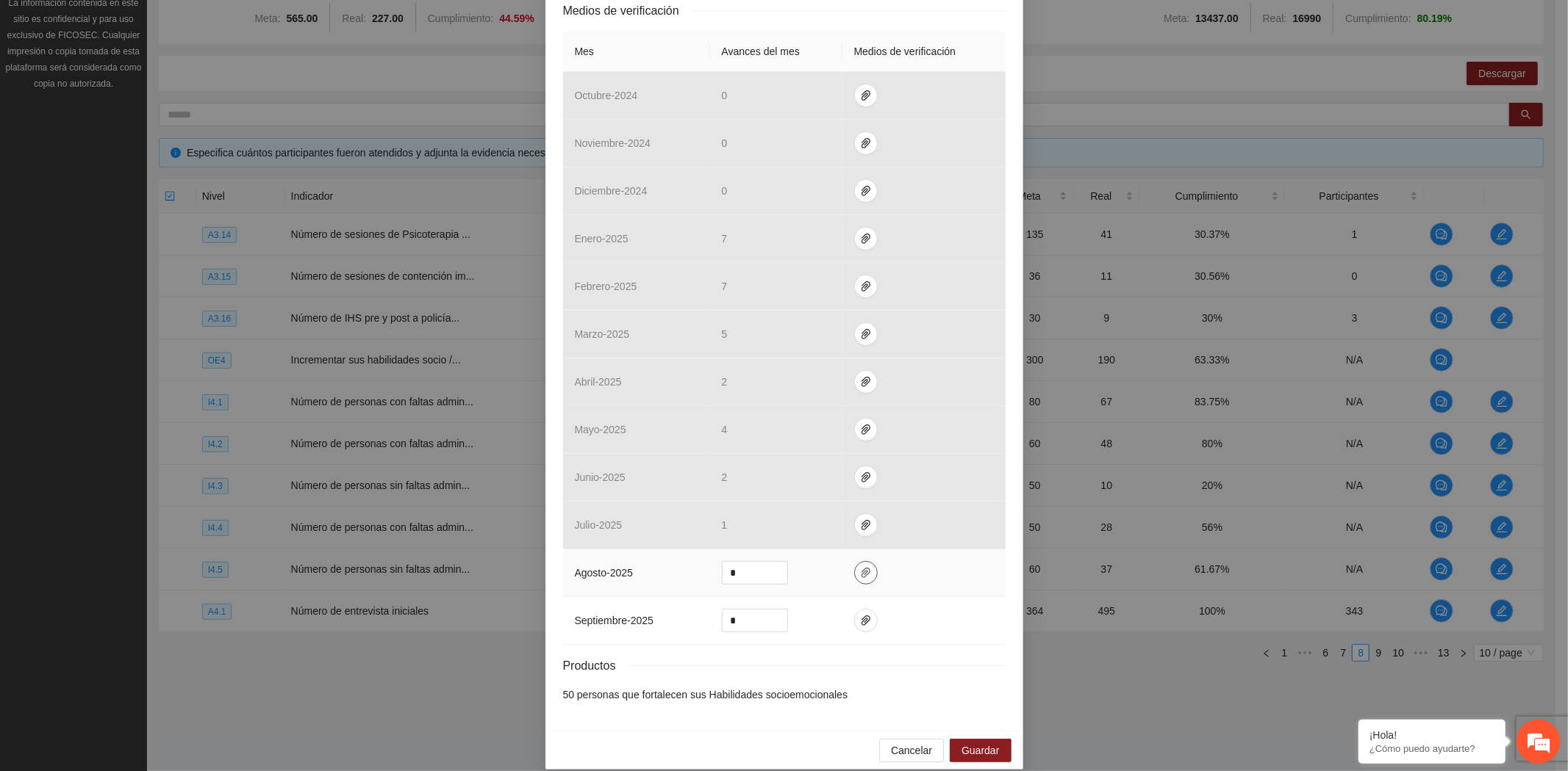
click at [860, 567] on icon "paper-clip" at bounding box center [866, 573] width 12 height 12
click at [832, 510] on span "Adjuntar documento" at bounding box center [820, 511] width 92 height 16
click at [956, 506] on button "button" at bounding box center [958, 515] width 18 height 16
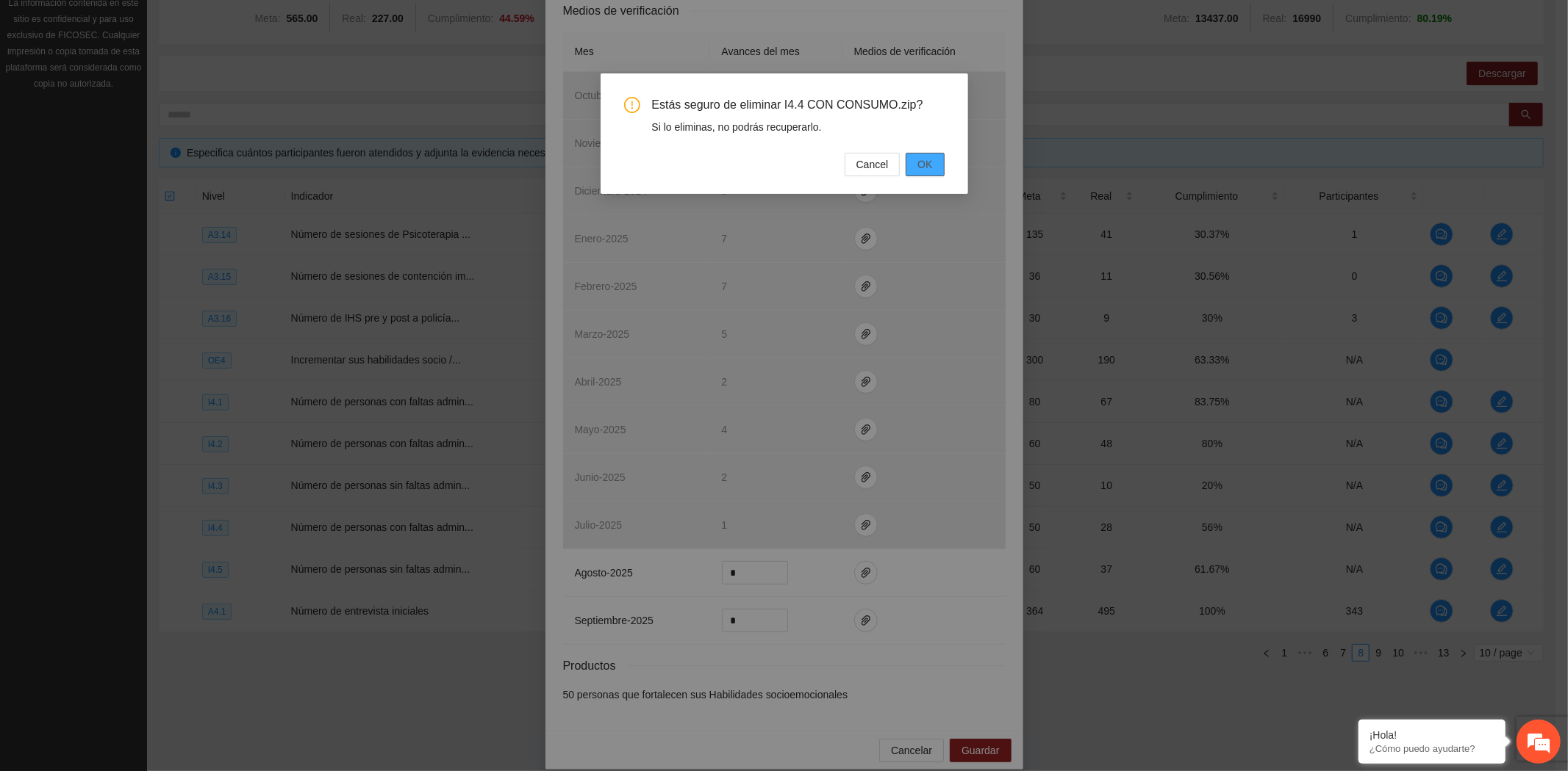
click at [915, 160] on button "OK" at bounding box center [924, 164] width 38 height 23
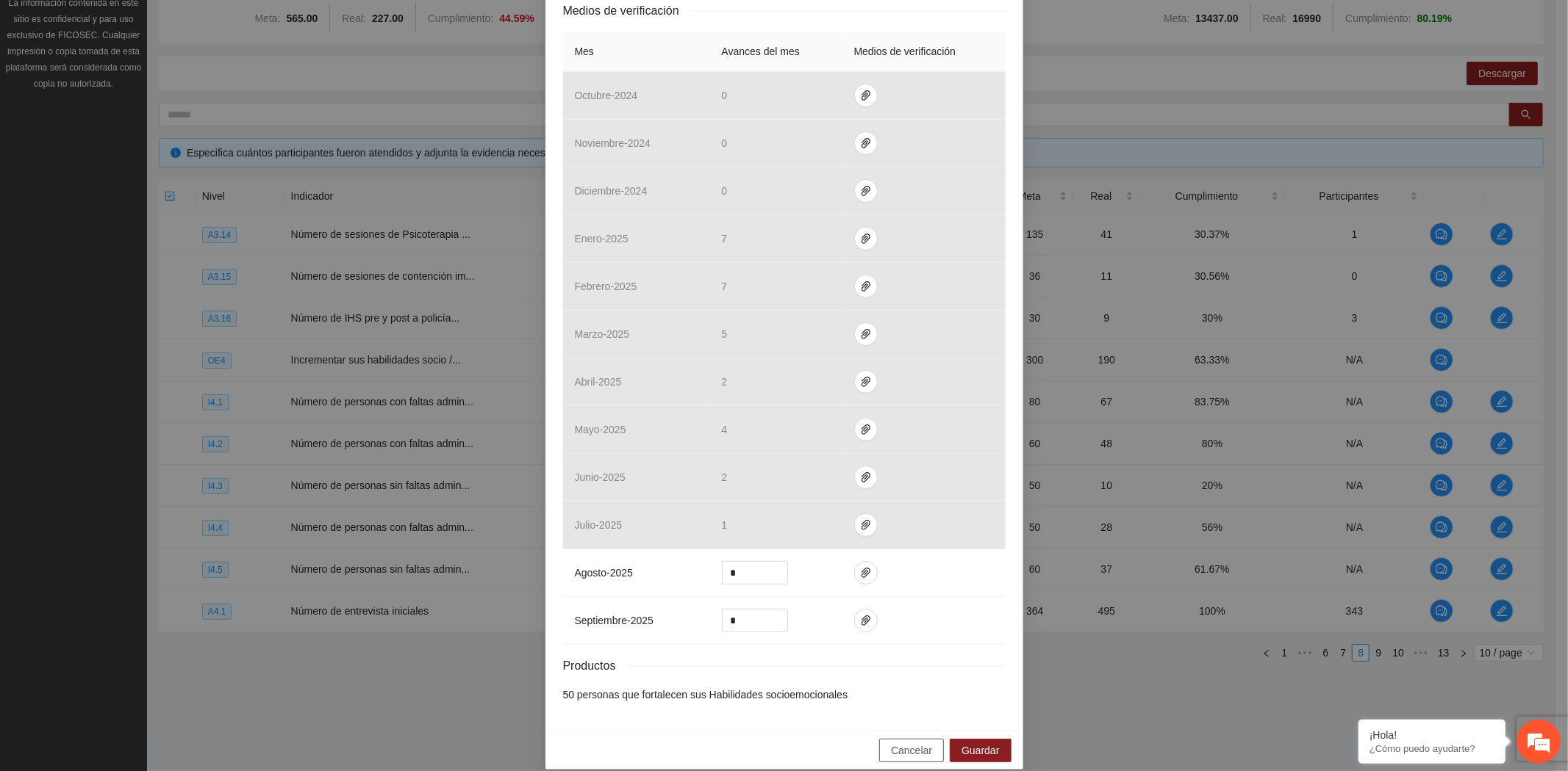
click at [902, 743] on span "Cancelar" at bounding box center [911, 751] width 41 height 16
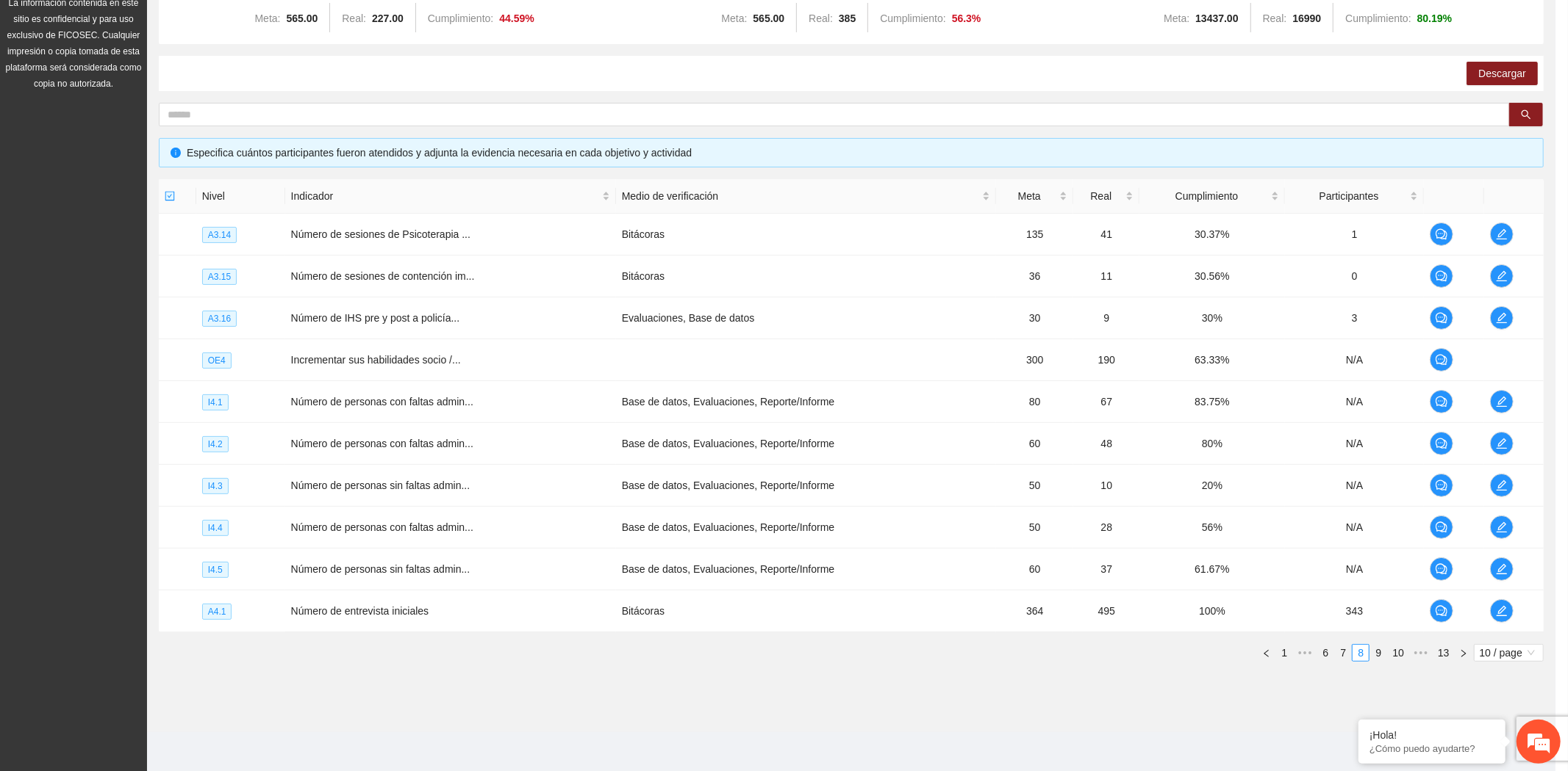
scroll to position [290, 0]
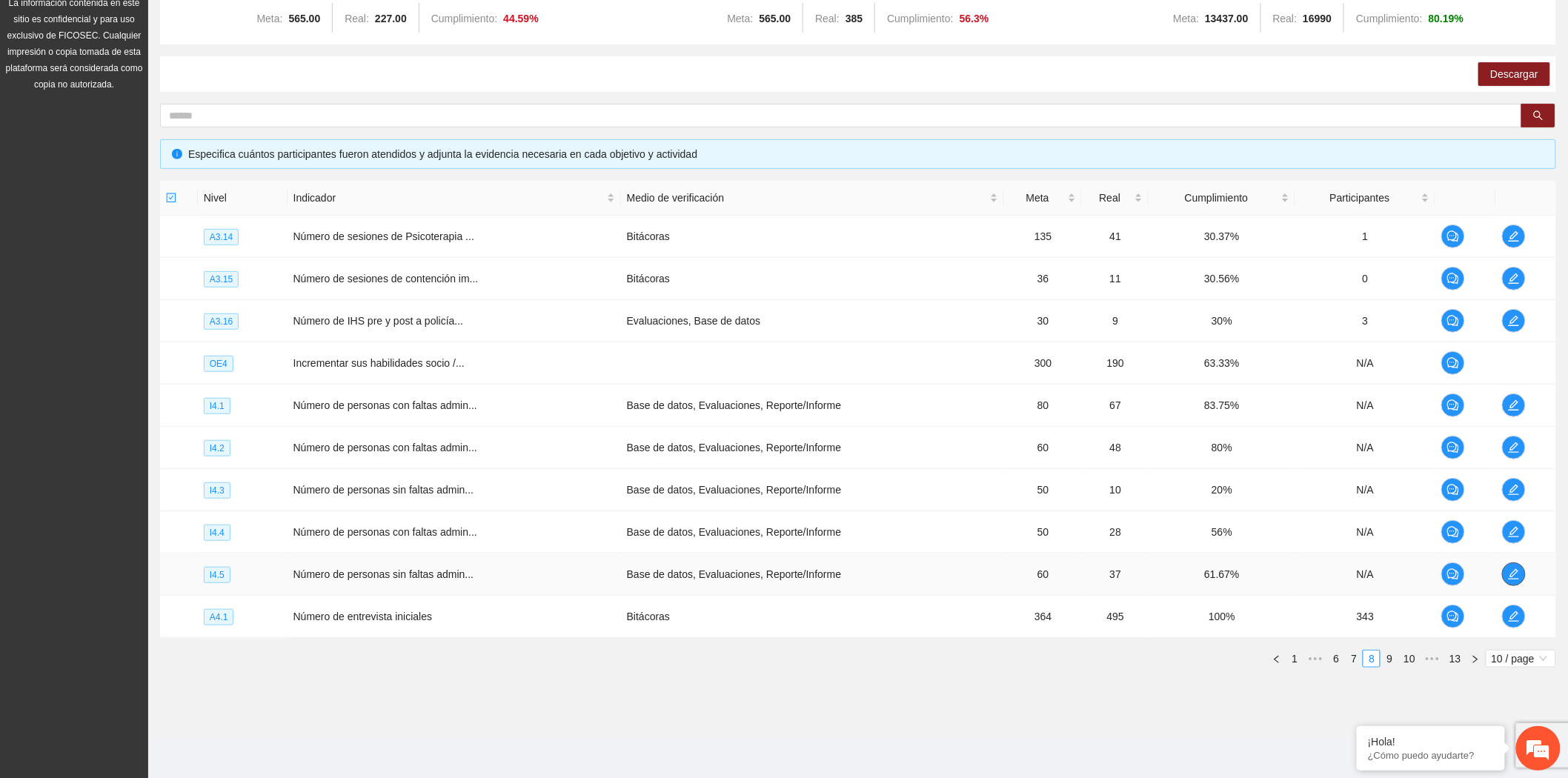
click at [1510, 571] on icon "edit" at bounding box center [1513, 575] width 12 height 12
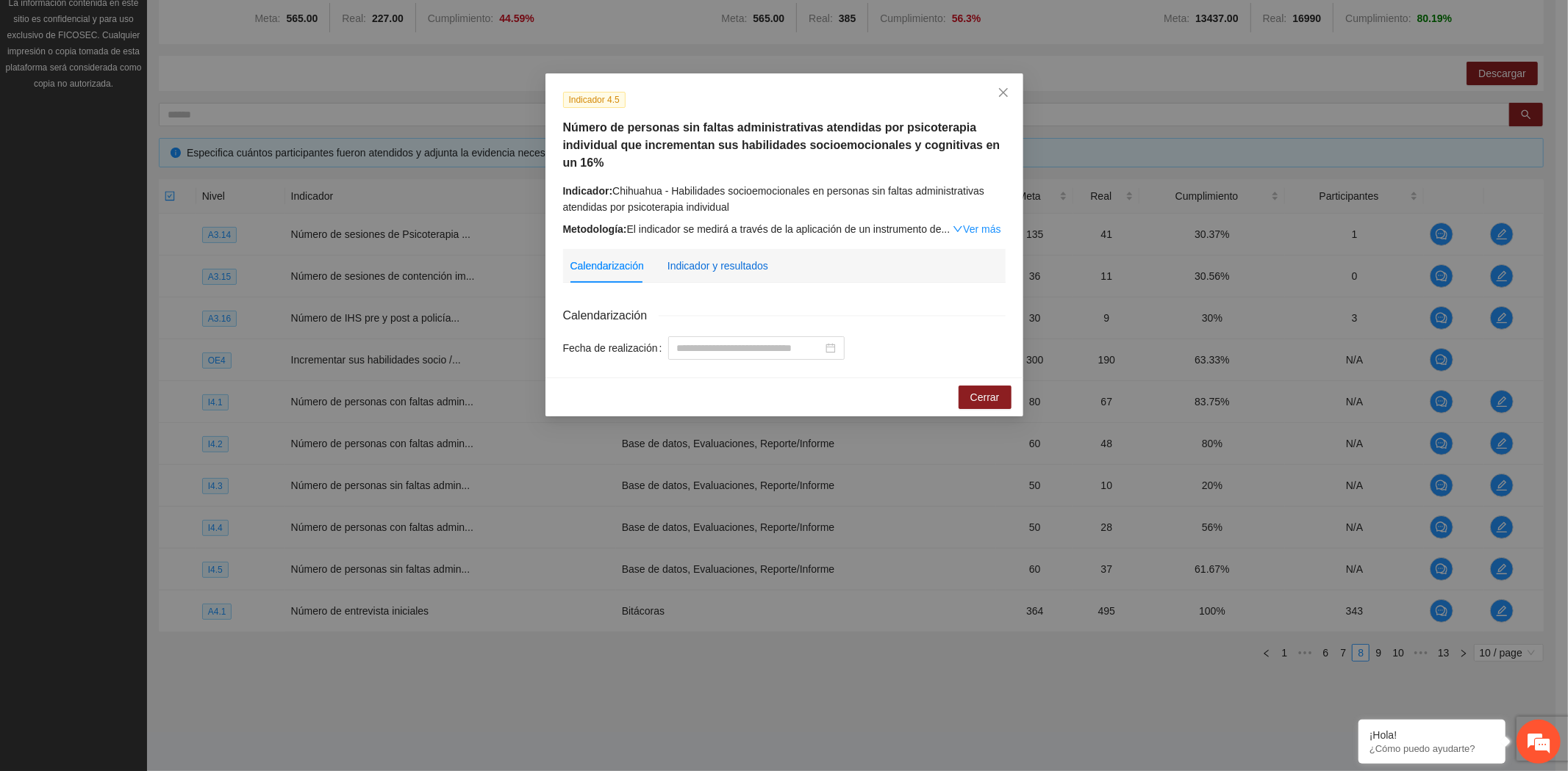
click at [715, 262] on div "Indicador y resultados" at bounding box center [717, 266] width 101 height 16
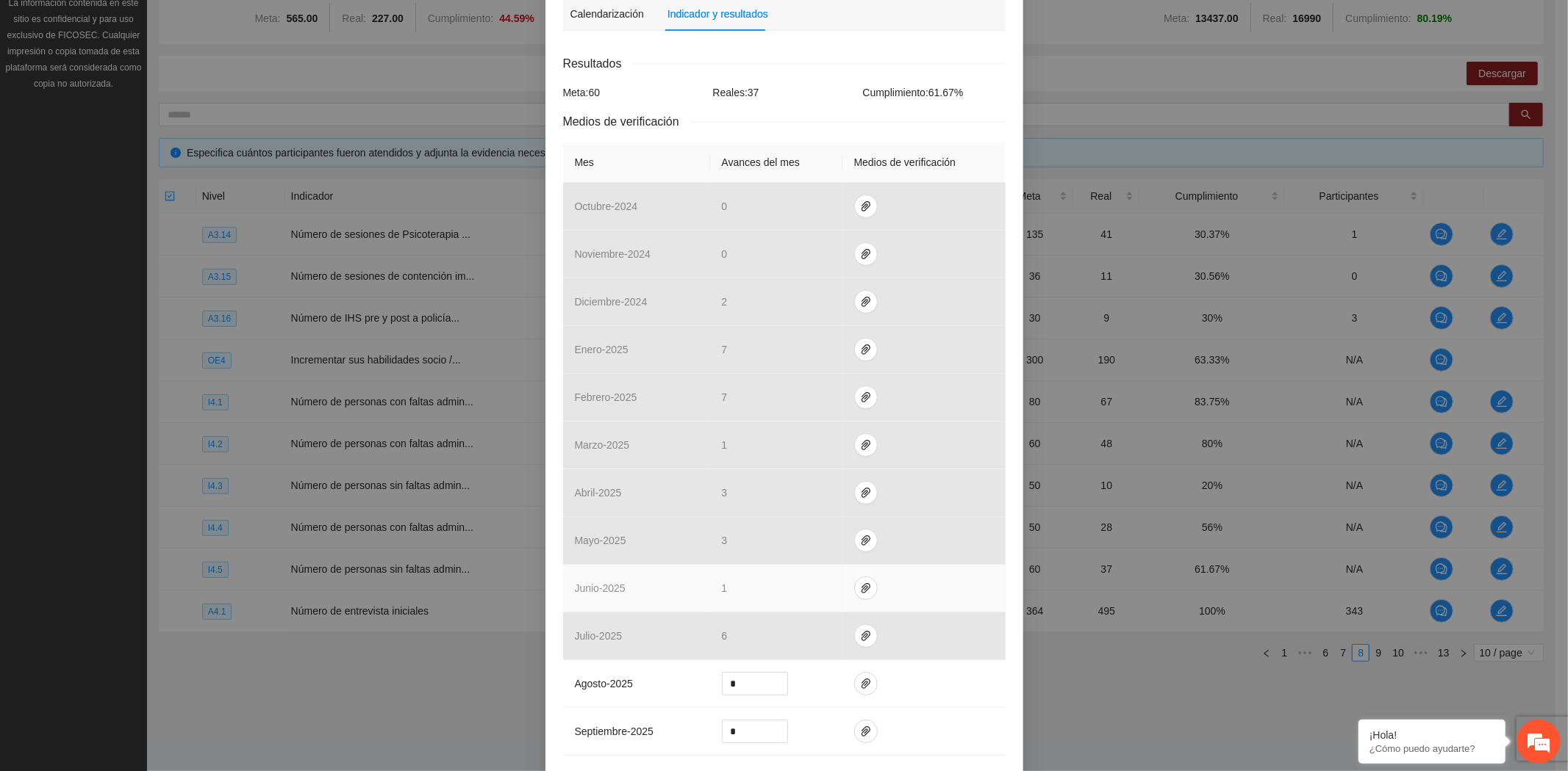
scroll to position [380, 0]
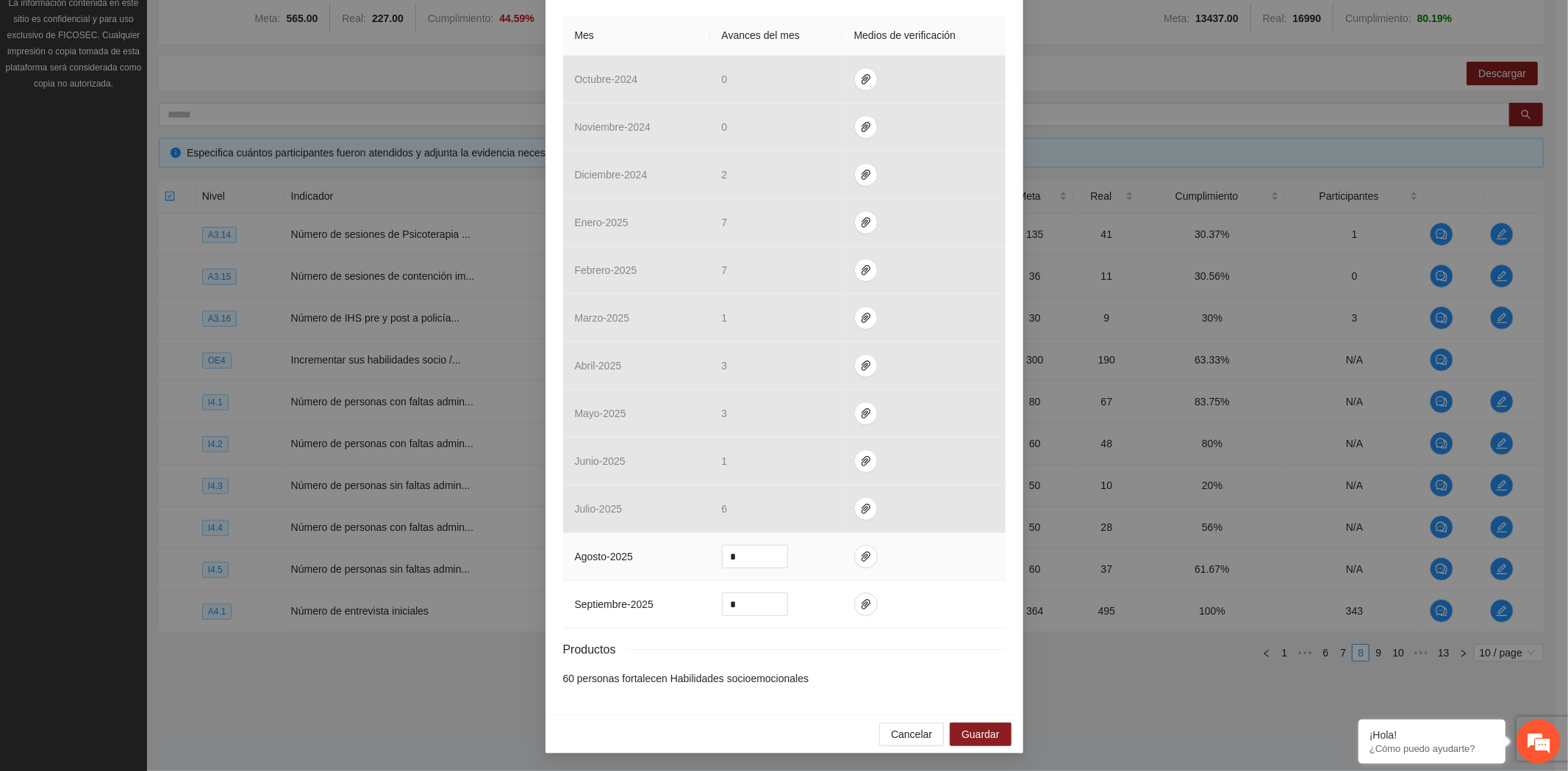
click at [843, 556] on td at bounding box center [924, 556] width 163 height 48
click at [855, 555] on span "paper-clip" at bounding box center [865, 556] width 22 height 12
click at [845, 509] on span "Adjuntar documento" at bounding box center [820, 511] width 92 height 16
click at [951, 515] on span "delete" at bounding box center [958, 514] width 16 height 10
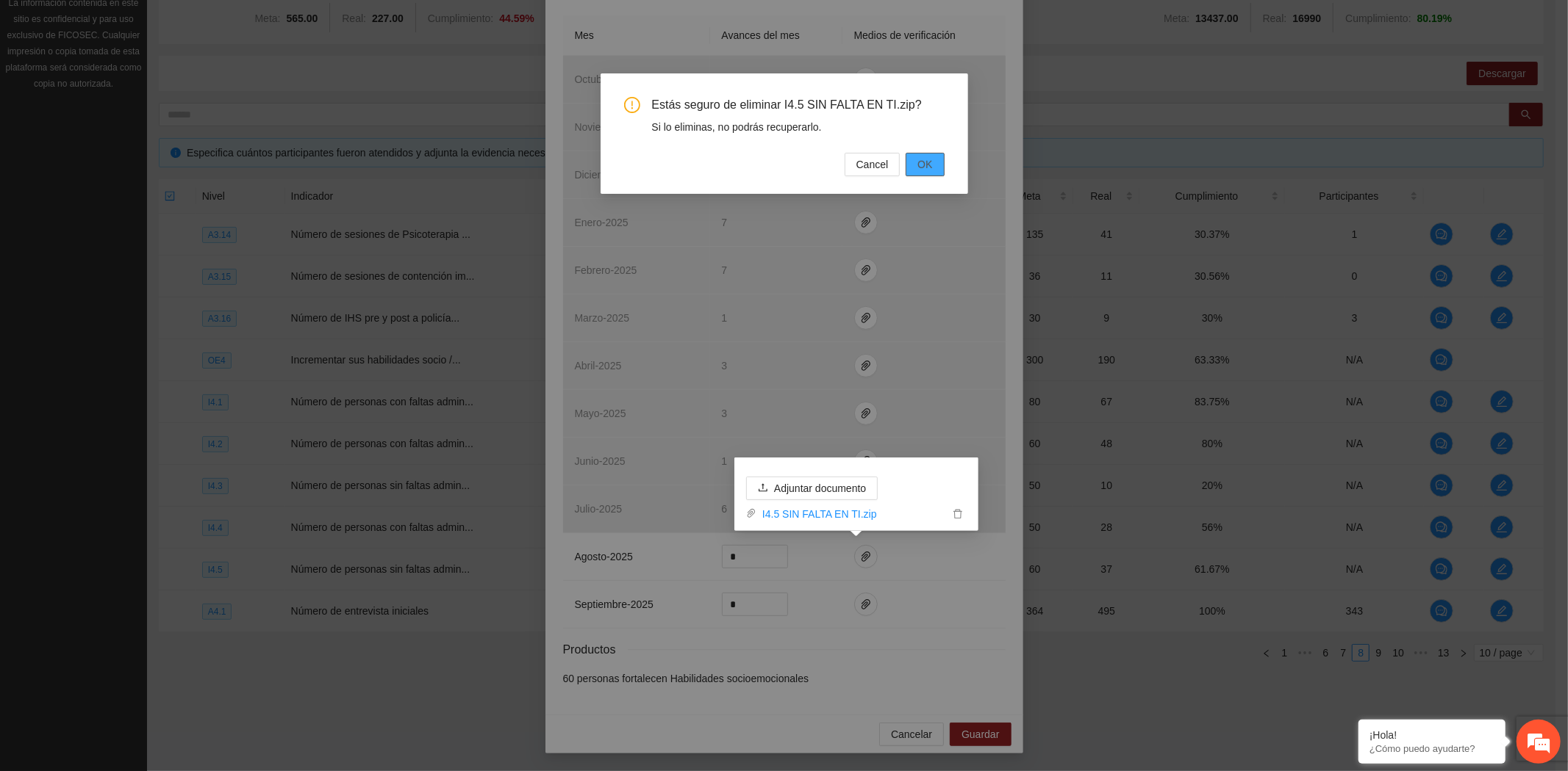
click at [921, 160] on span "OK" at bounding box center [925, 165] width 15 height 16
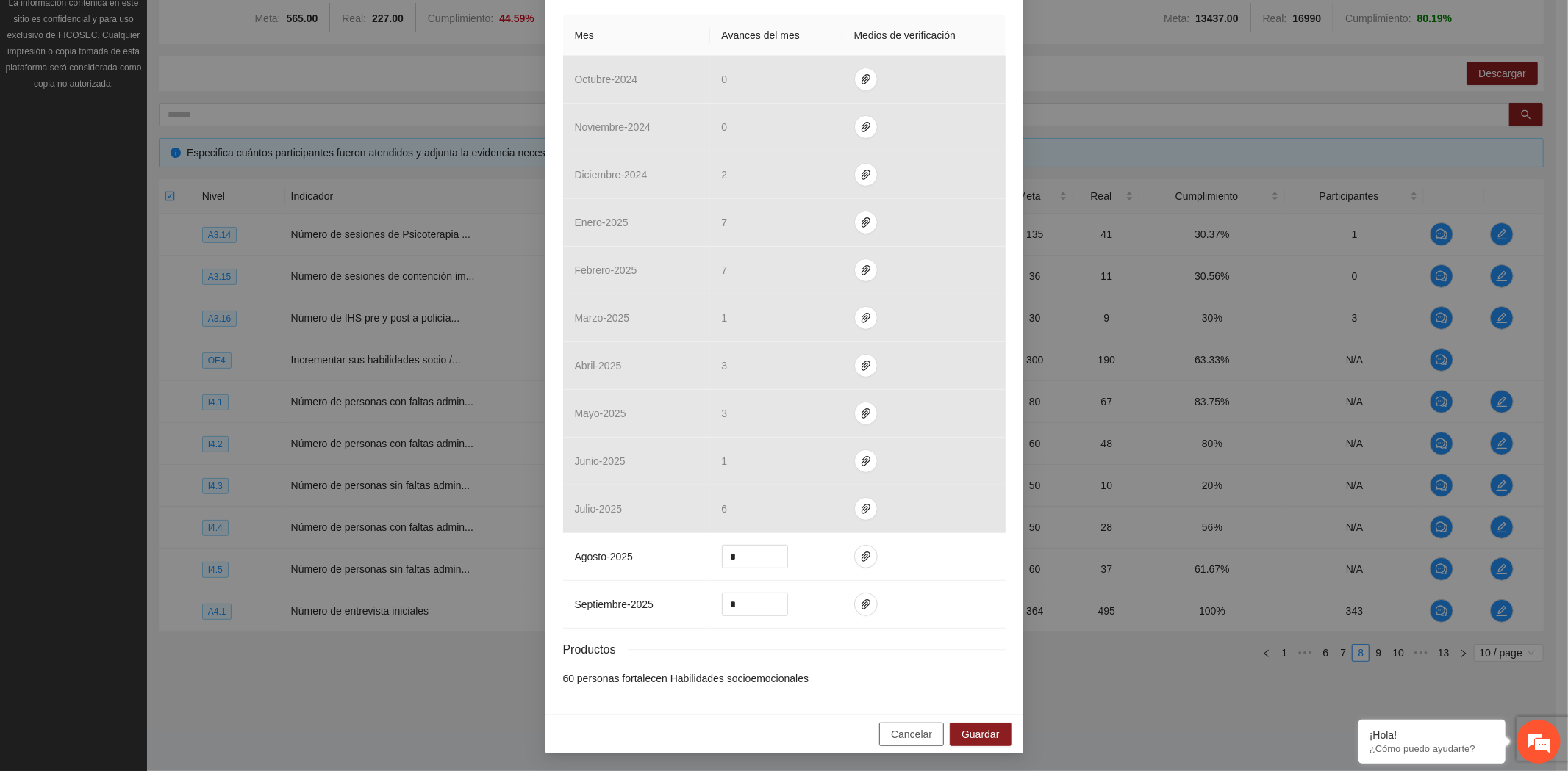
click at [902, 736] on span "Cancelar" at bounding box center [911, 735] width 41 height 16
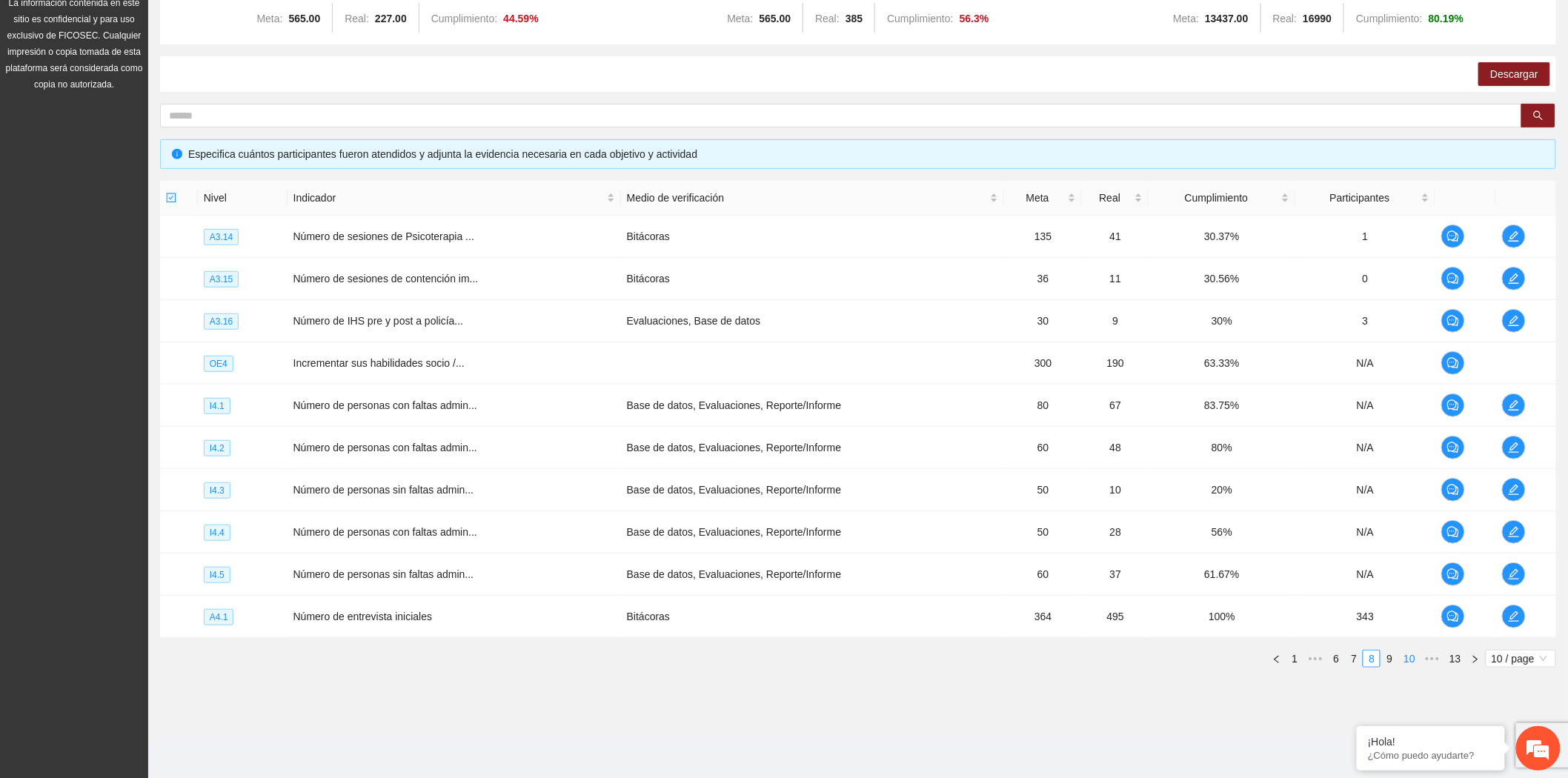
click at [1409, 665] on link "10" at bounding box center [1410, 659] width 21 height 16
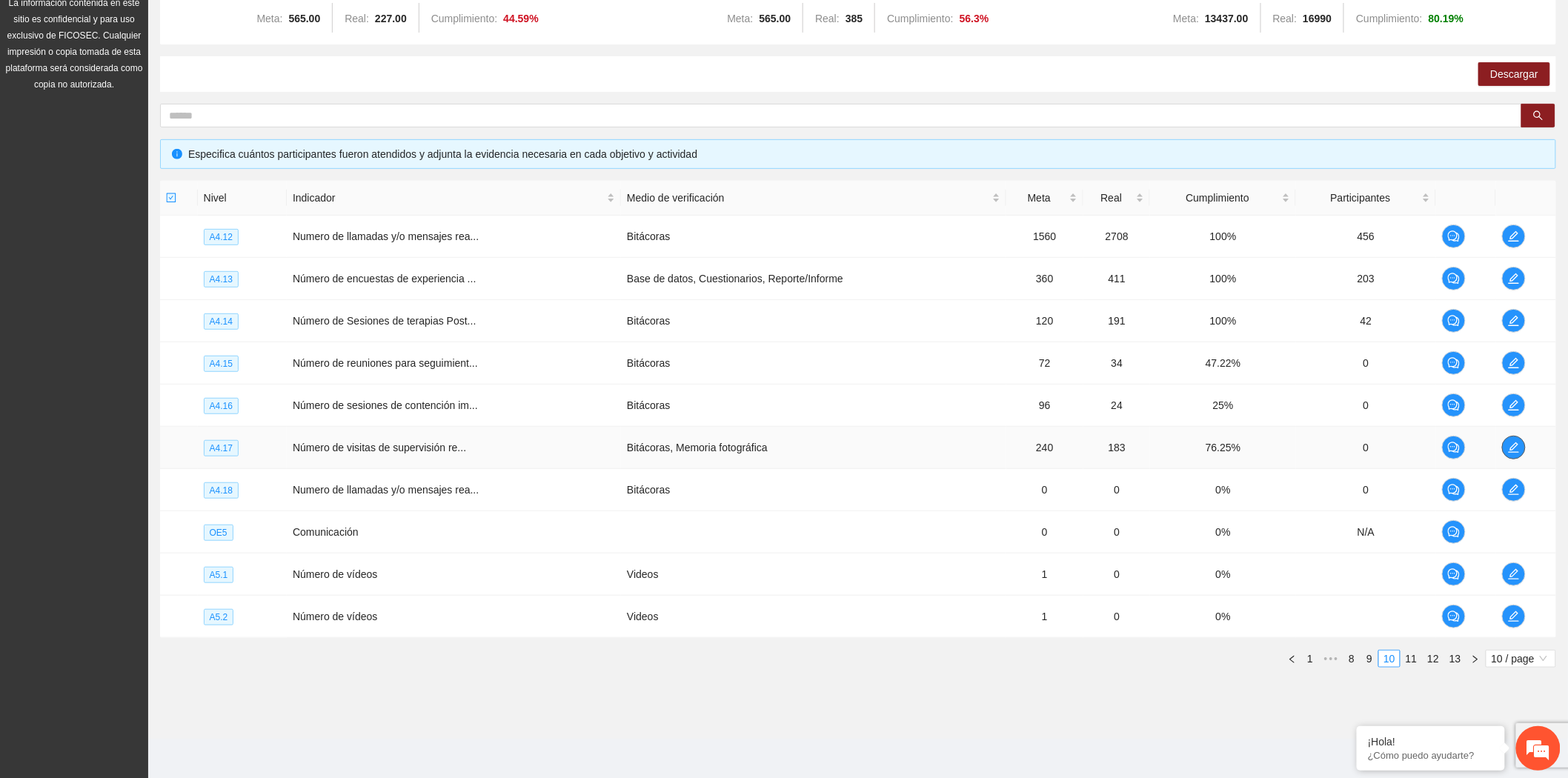
click at [1512, 449] on icon "edit" at bounding box center [1513, 448] width 11 height 11
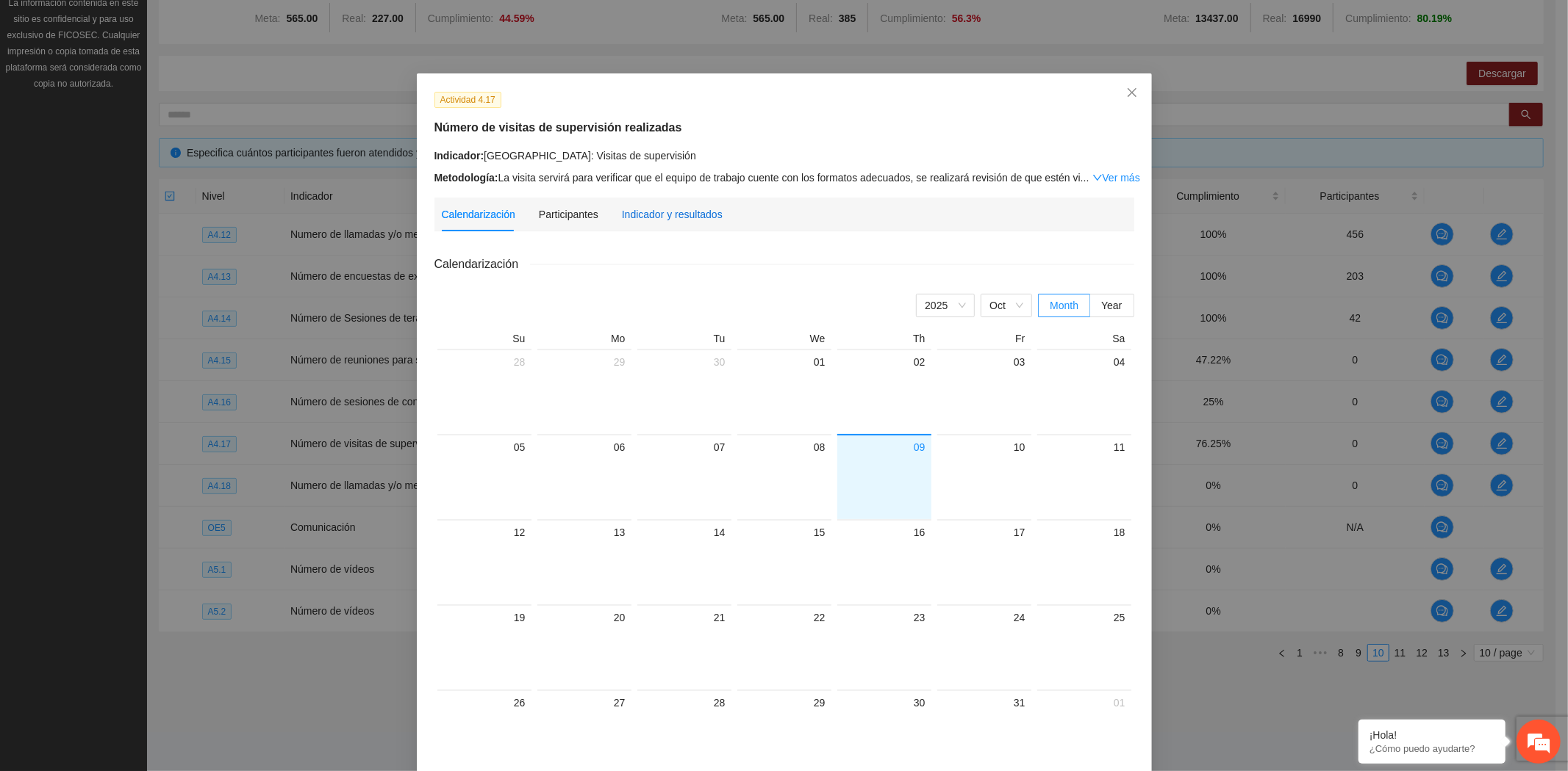
click at [672, 218] on div "Indicador y resultados" at bounding box center [672, 215] width 101 height 16
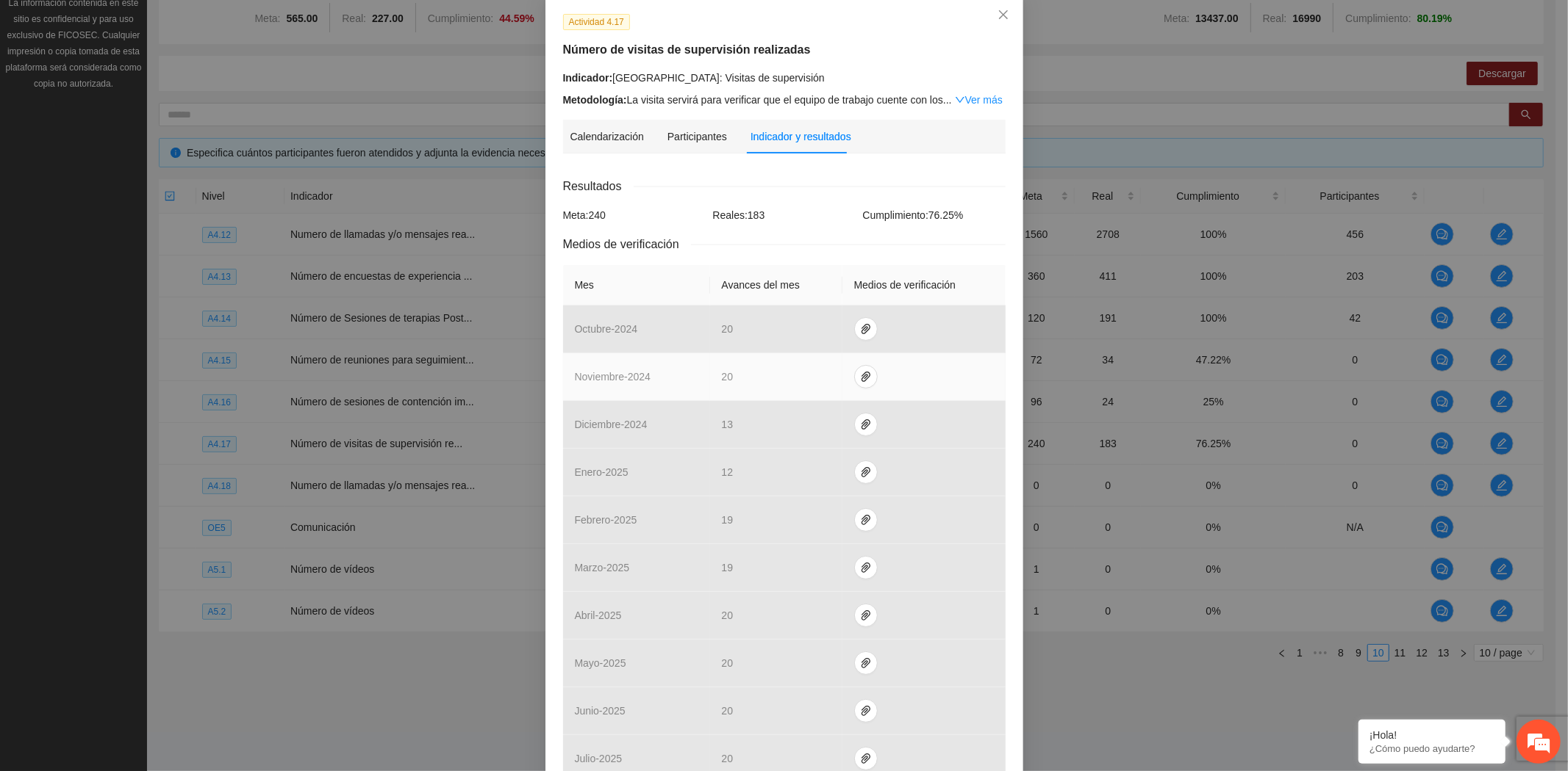
scroll to position [328, 0]
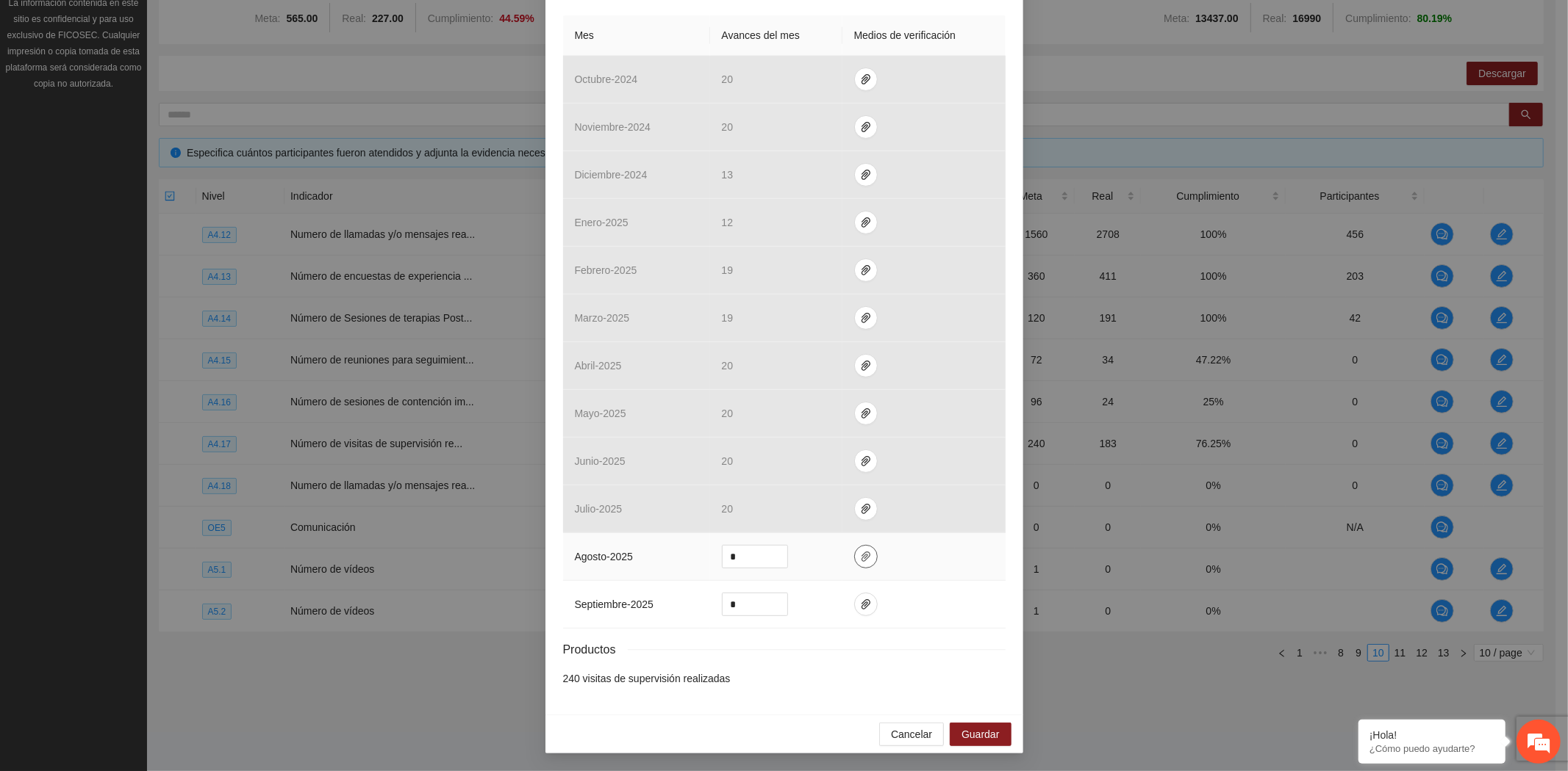
click at [864, 558] on span "paper-clip" at bounding box center [865, 556] width 22 height 12
click at [836, 515] on span "Adjuntar documento" at bounding box center [820, 511] width 92 height 16
click at [851, 506] on span "Adjuntar documento" at bounding box center [820, 511] width 92 height 16
drag, startPoint x: 730, startPoint y: 558, endPoint x: 658, endPoint y: 552, distance: 72.2
click at [676, 556] on tr "agosto - 2025 *" at bounding box center [784, 556] width 442 height 48
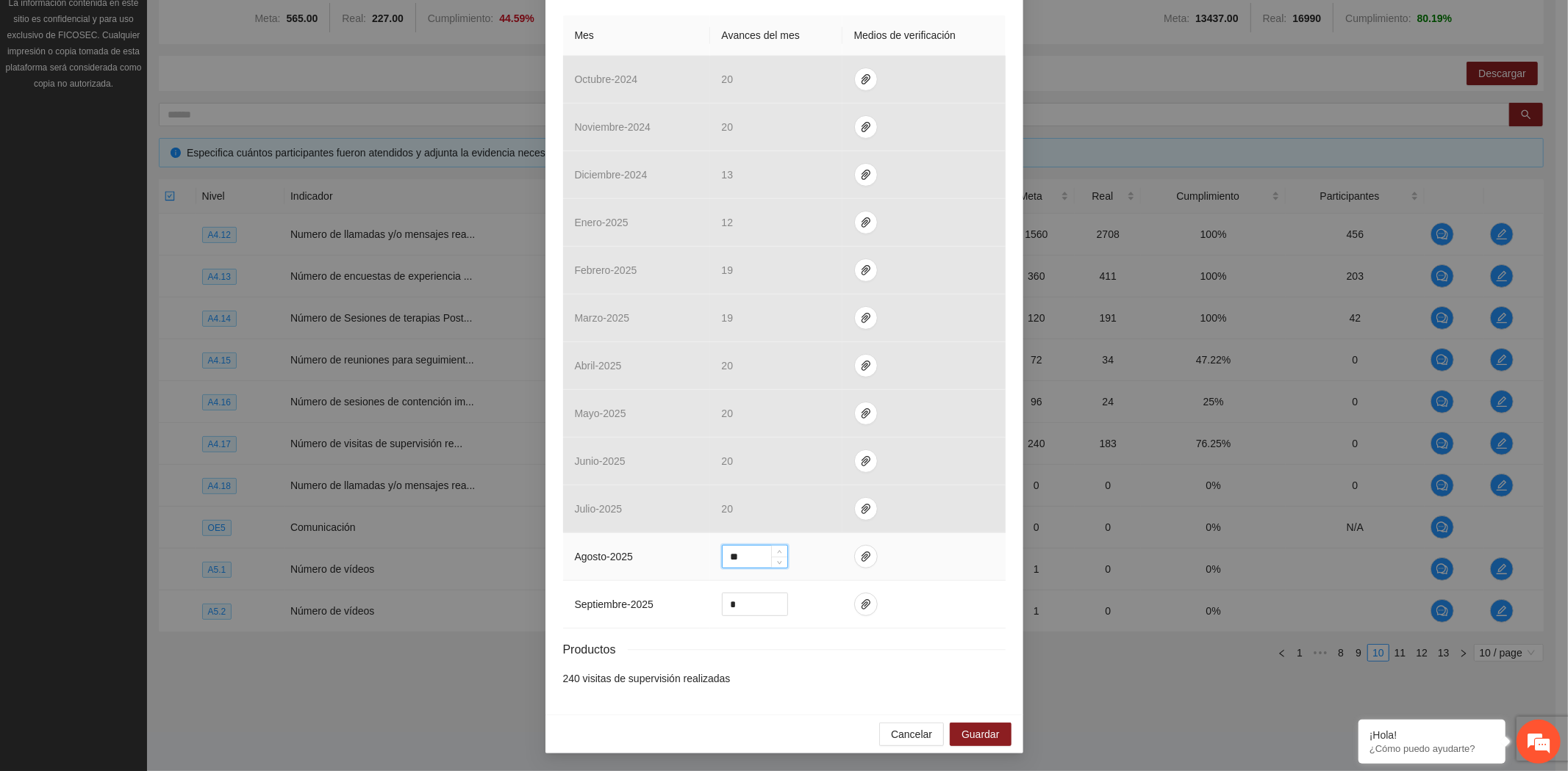
type input "*"
type input "**"
click at [860, 551] on icon "paper-clip" at bounding box center [866, 556] width 12 height 12
click at [848, 509] on span "Adjuntar documento" at bounding box center [820, 511] width 92 height 16
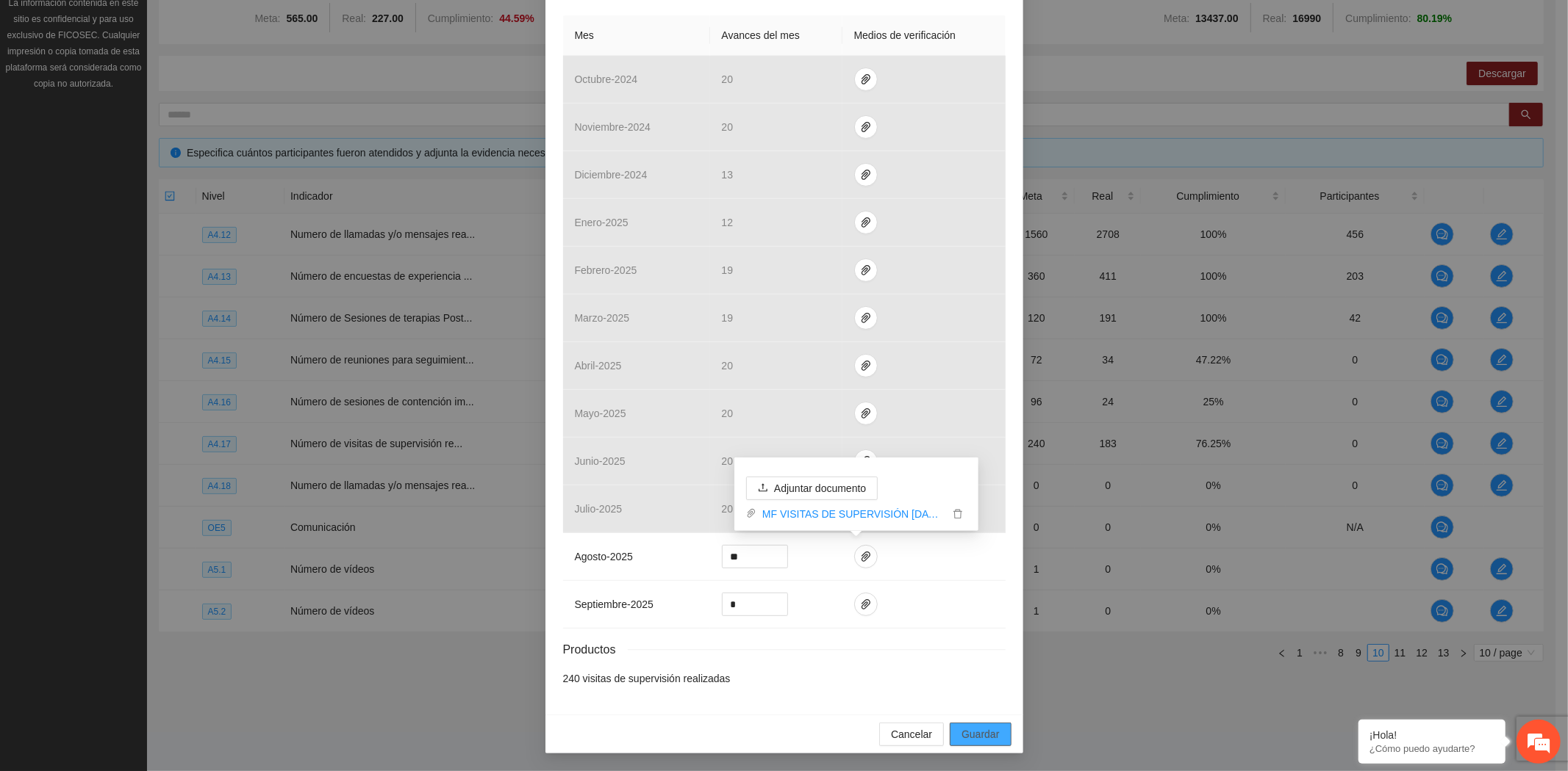
click at [993, 731] on span "Guardar" at bounding box center [980, 735] width 37 height 16
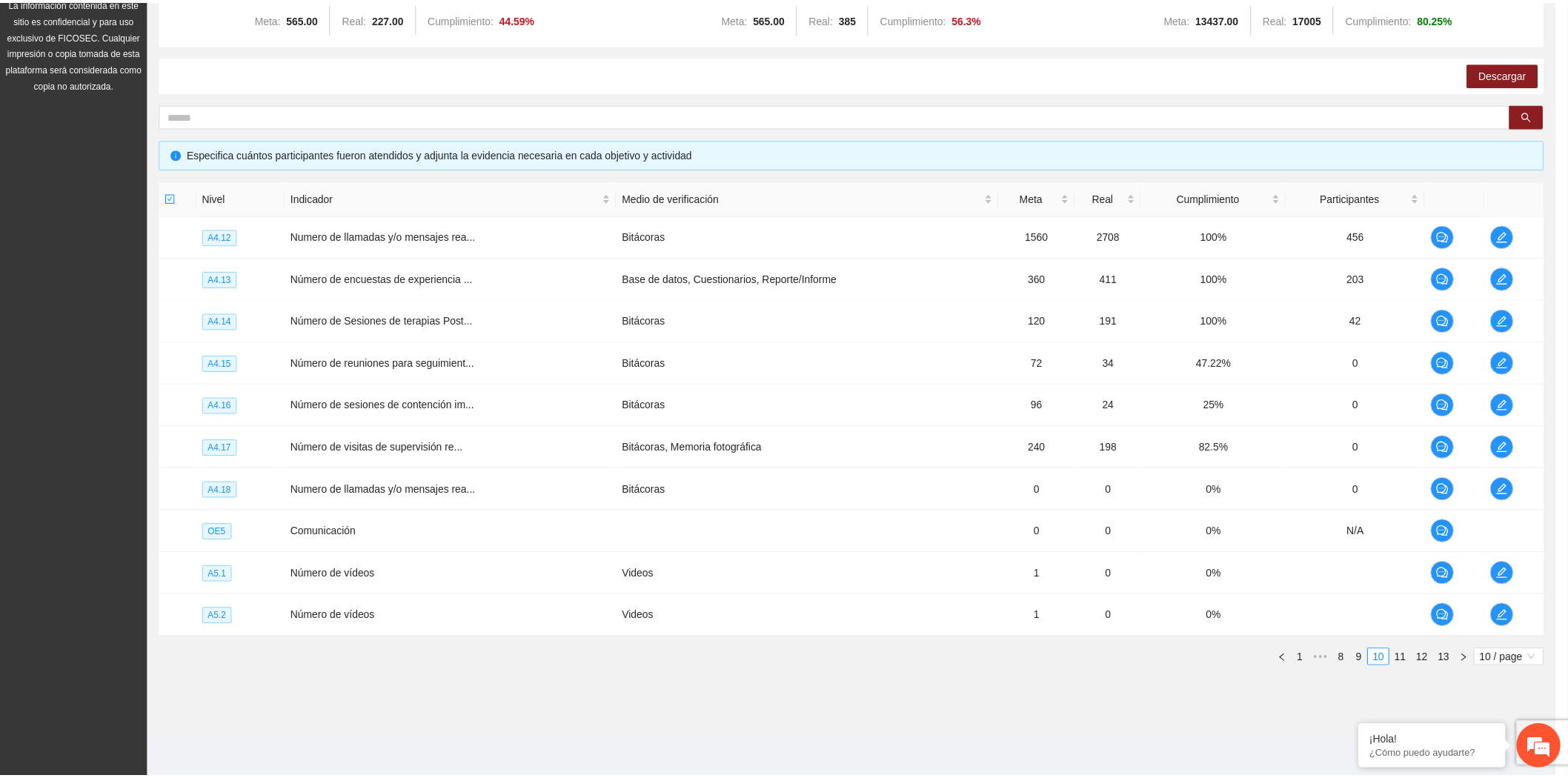
scroll to position [0, 0]
